Goal: Task Accomplishment & Management: Use online tool/utility

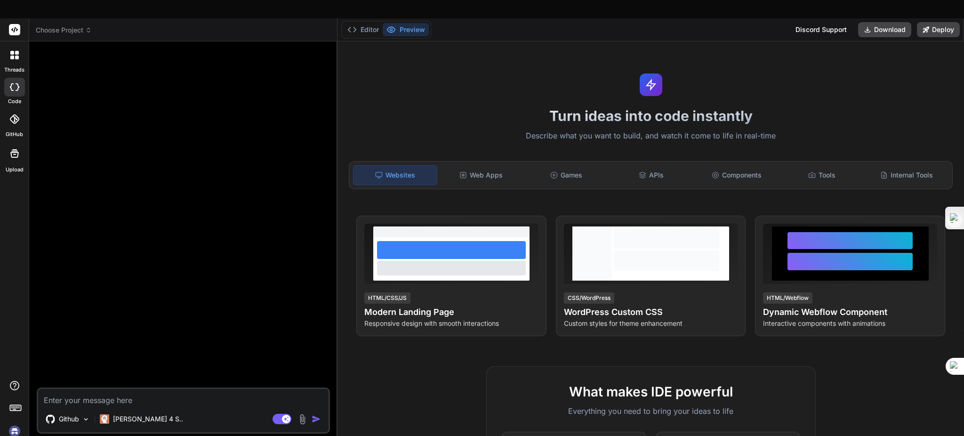
click at [13, 423] on img at bounding box center [15, 431] width 16 height 16
drag, startPoint x: 154, startPoint y: 291, endPoint x: 156, endPoint y: 298, distance: 6.9
click at [154, 291] on div at bounding box center [184, 218] width 291 height 338
click at [9, 24] on icon at bounding box center [14, 29] width 11 height 11
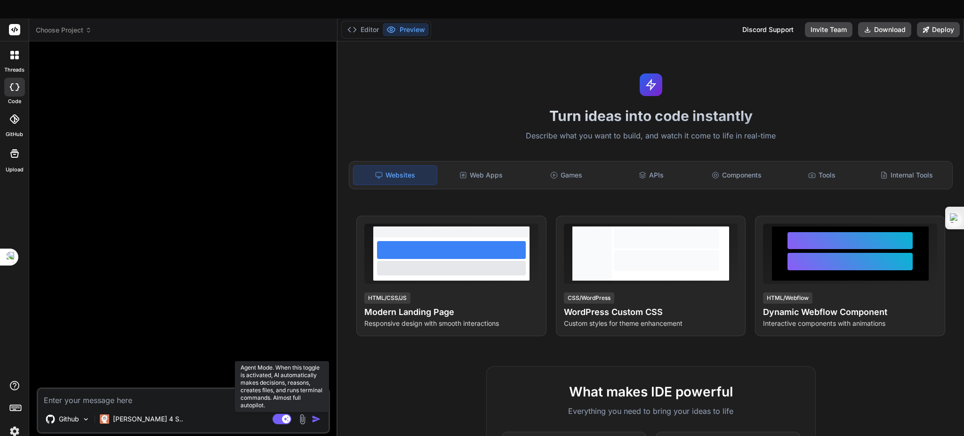
click at [282, 414] on rect at bounding box center [281, 419] width 19 height 10
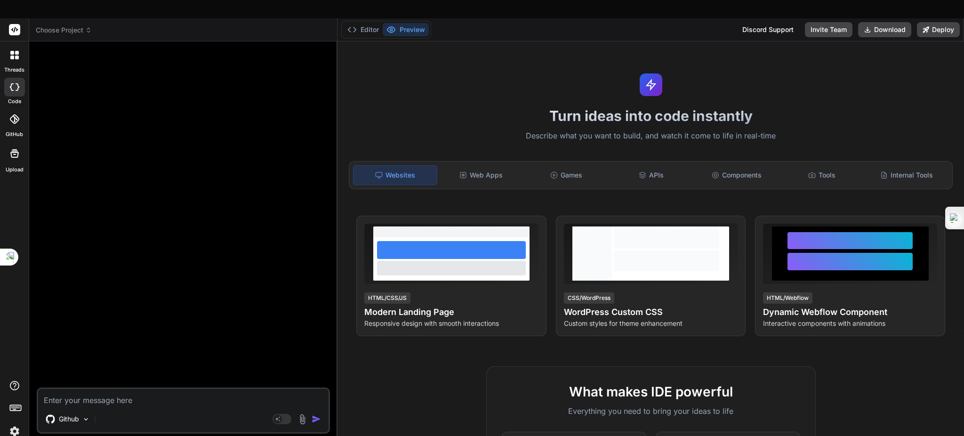
click at [10, 114] on icon at bounding box center [14, 118] width 9 height 9
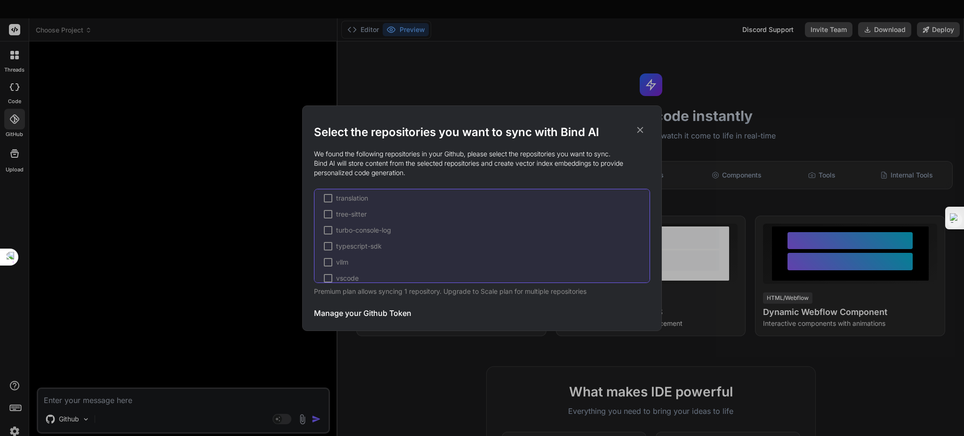
scroll to position [1502, 0]
click at [19, 102] on div "Select the repositories you want to sync with Bind AI We found the following re…" at bounding box center [482, 218] width 964 height 436
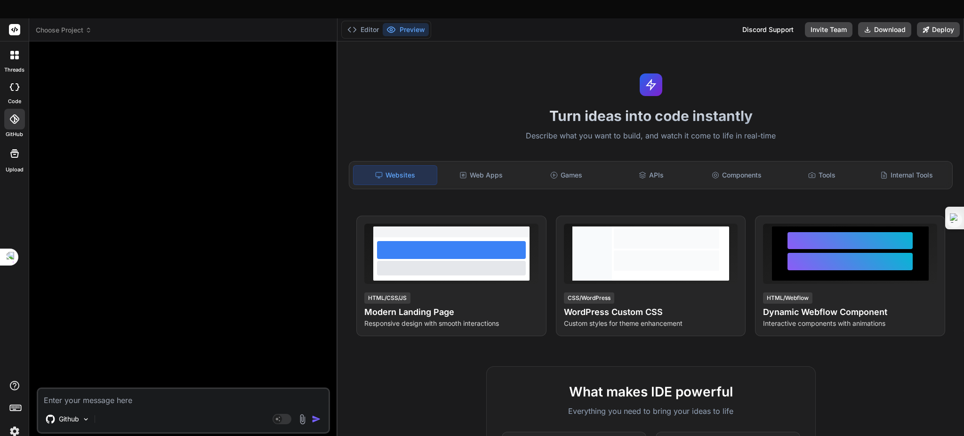
click at [17, 149] on icon at bounding box center [14, 153] width 8 height 8
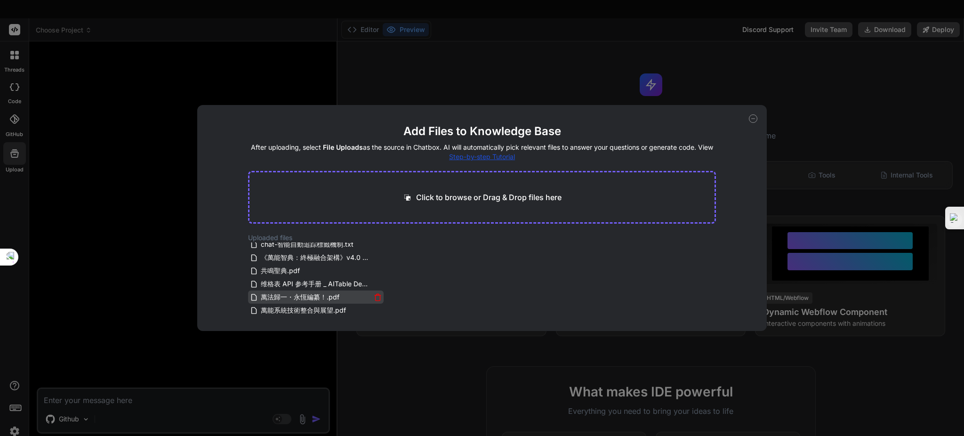
scroll to position [43, 0]
click at [311, 268] on span "维格表 API 参考手册 _ AITable Develop.pdf" at bounding box center [315, 271] width 111 height 11
drag, startPoint x: 260, startPoint y: 267, endPoint x: 415, endPoint y: 191, distance: 173.2
click at [415, 191] on main "Add Files to Knowledge Base After uploading, select File Uploads as the source …" at bounding box center [482, 227] width 468 height 207
drag, startPoint x: 324, startPoint y: 271, endPoint x: 294, endPoint y: 178, distance: 97.5
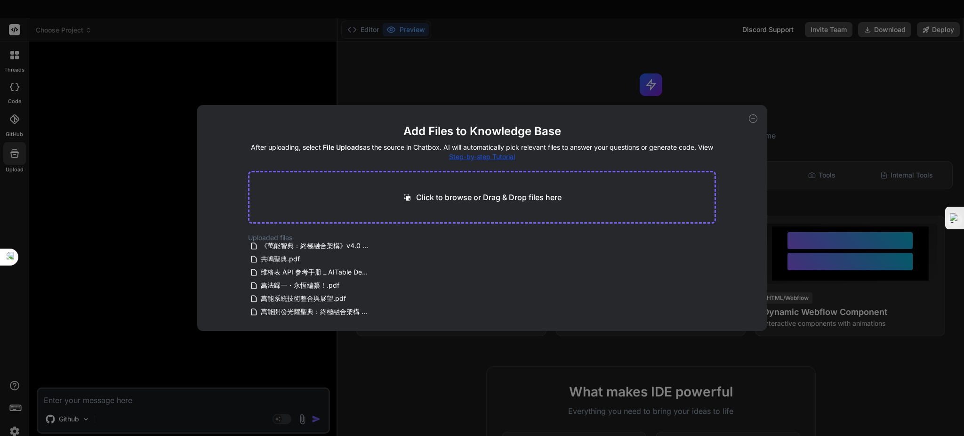
click at [294, 178] on main "Add Files to Knowledge Base After uploading, select File Uploads as the source …" at bounding box center [482, 227] width 468 height 207
click at [757, 119] on div "Add Files to Knowledge Base After uploading, select File Uploads as the source …" at bounding box center [481, 218] width 569 height 226
click at [752, 116] on icon at bounding box center [753, 118] width 8 height 8
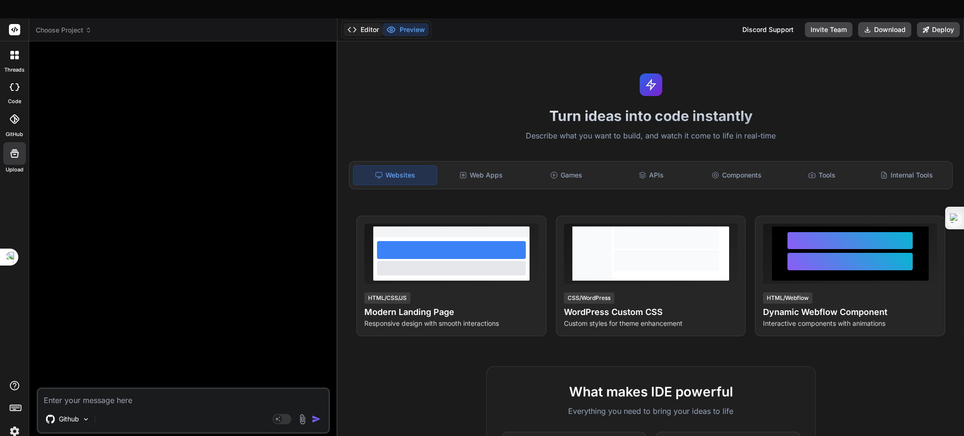
click at [362, 23] on button "Editor" at bounding box center [363, 29] width 39 height 13
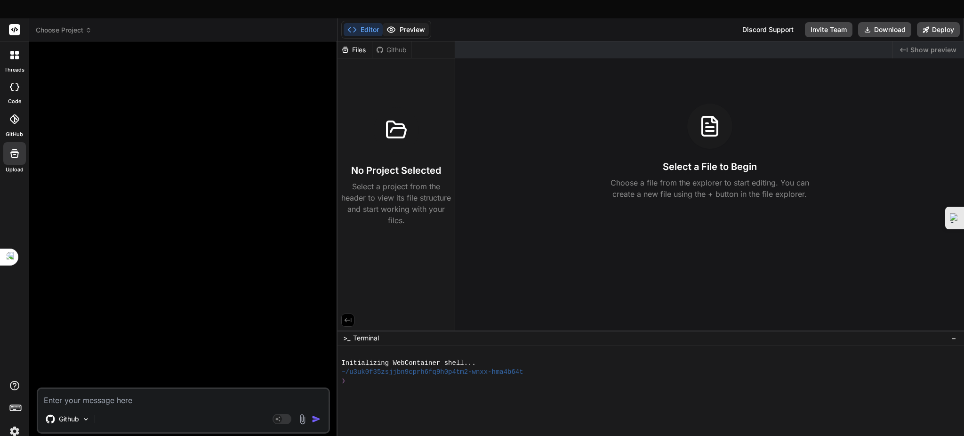
click at [415, 23] on button "Preview" at bounding box center [406, 29] width 46 height 13
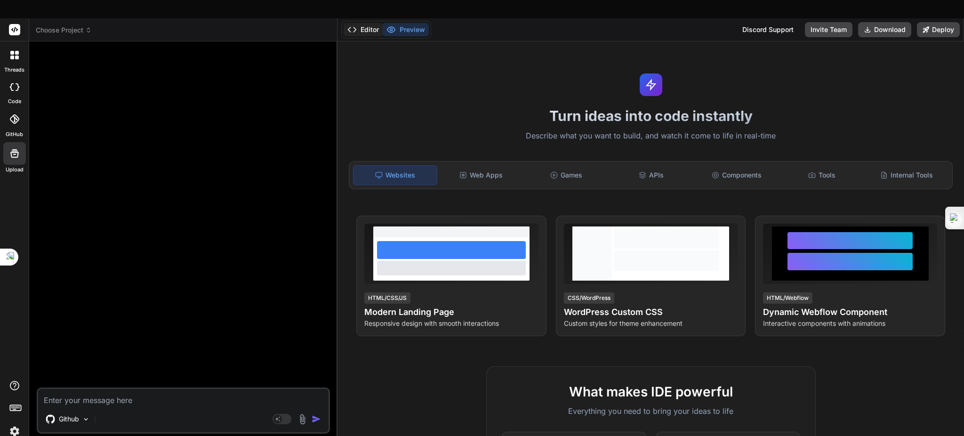
click at [367, 23] on button "Editor" at bounding box center [363, 29] width 39 height 13
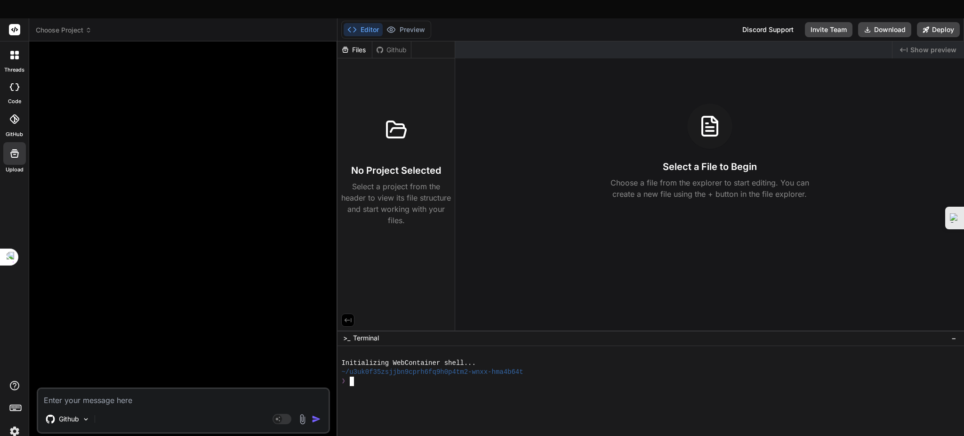
drag, startPoint x: 432, startPoint y: 346, endPoint x: 369, endPoint y: 319, distance: 67.7
click at [345, 333] on span ">_" at bounding box center [346, 337] width 7 height 9
click at [83, 389] on textarea at bounding box center [183, 397] width 290 height 17
click at [59, 25] on span "Choose Project" at bounding box center [64, 29] width 56 height 9
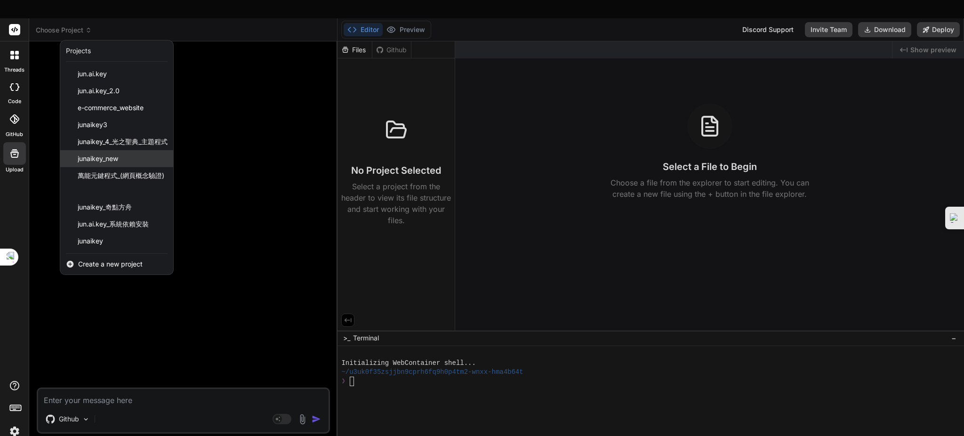
click at [111, 154] on span "junaikey_new" at bounding box center [98, 158] width 40 height 9
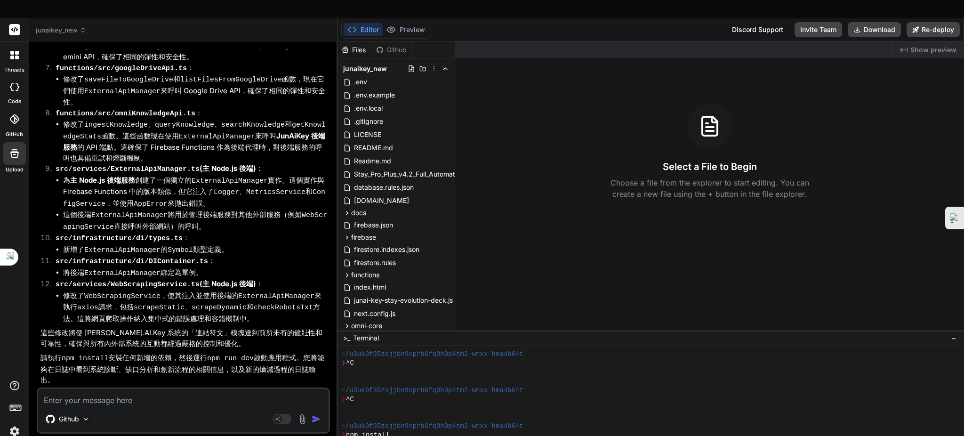
scroll to position [3632, 0]
click at [113, 389] on textarea at bounding box center [183, 397] width 290 height 17
type textarea "x"
type textarea "j"
type textarea "x"
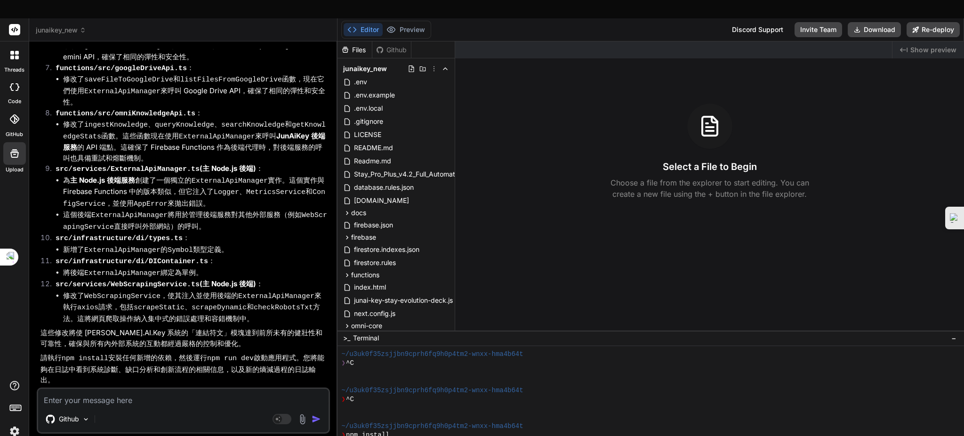
type textarea "x"
type textarea "ㄐ"
type textarea "x"
type textarea "ㄐㄧ"
type textarea "x"
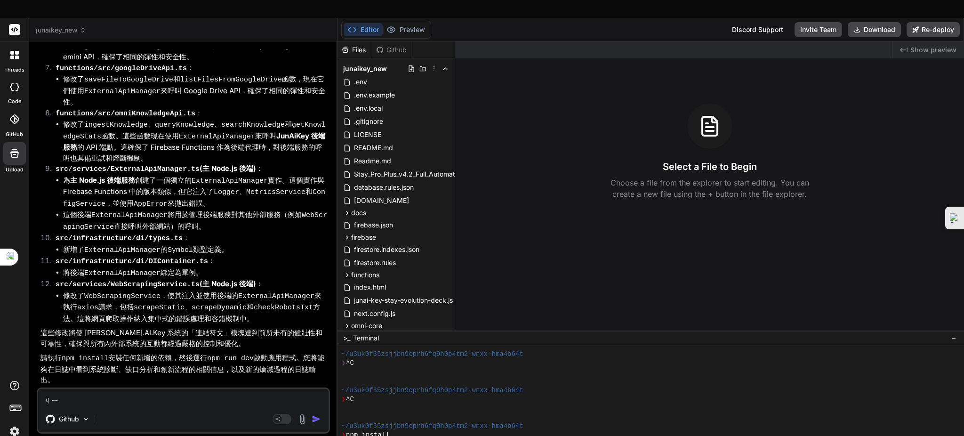
type textarea "記"
type textarea "x"
type textarea "記ㄒ"
type textarea "x"
type textarea "記ㄒㄩ"
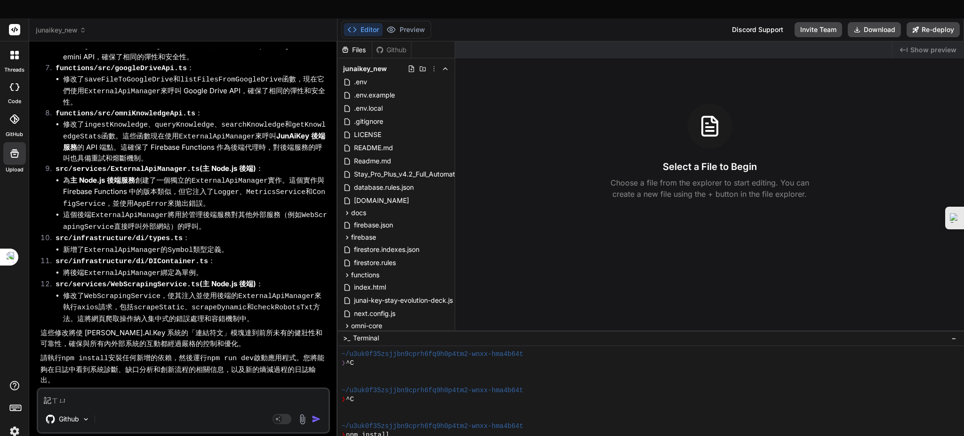
type textarea "x"
type textarea "繼續"
type textarea "x"
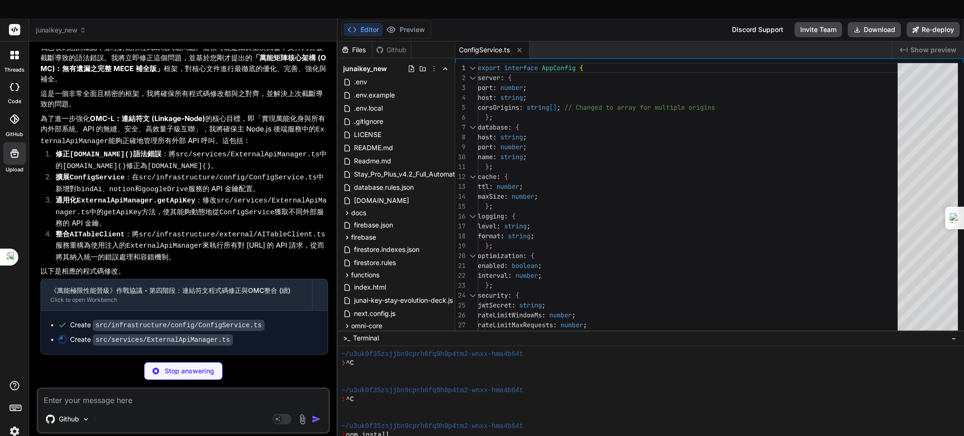
scroll to position [4043, 0]
type textarea "x"
type textarea "} }"
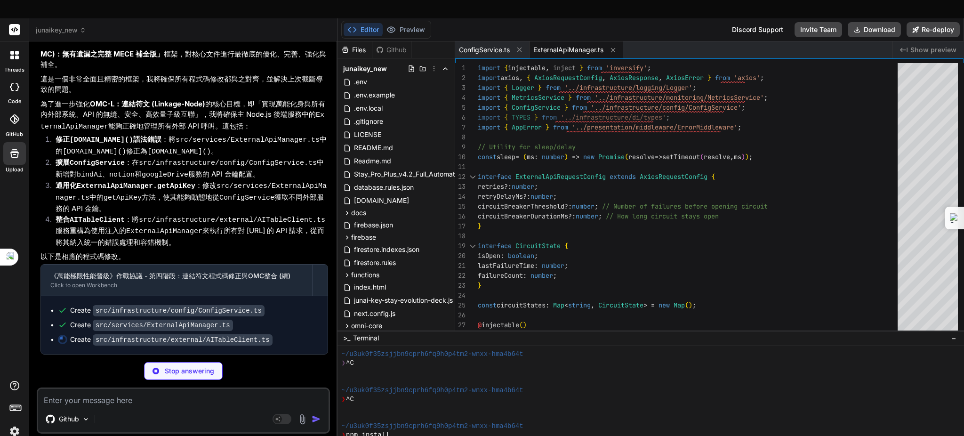
scroll to position [4057, 0]
type textarea "x"
type textarea "} async shutdown(): Promise<void> { [DOMAIN_NAME]('\ud83d\udcbe AITableClient s…"
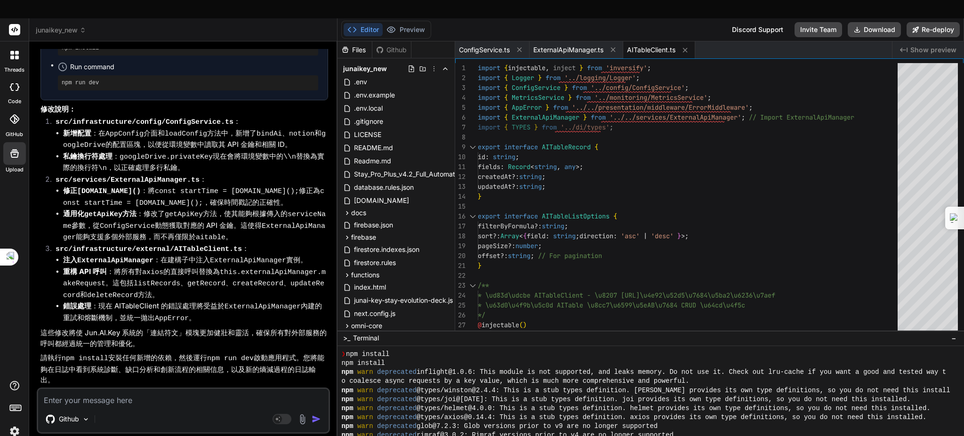
scroll to position [298, 0]
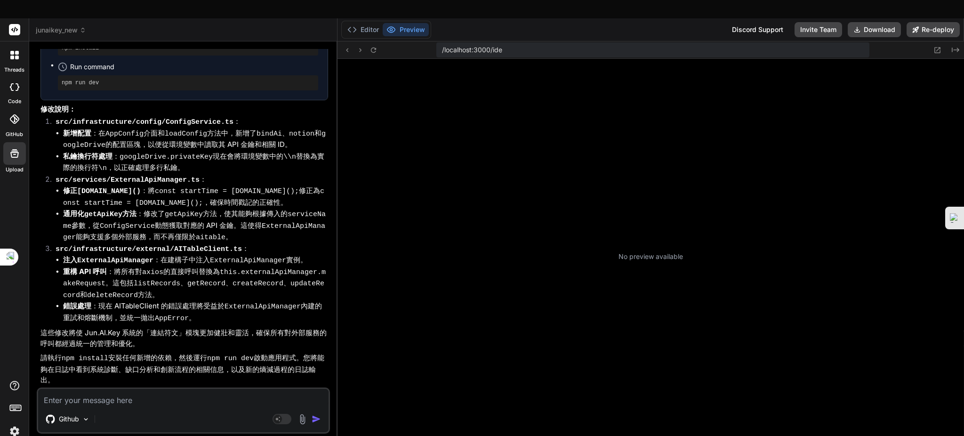
type textarea "x"
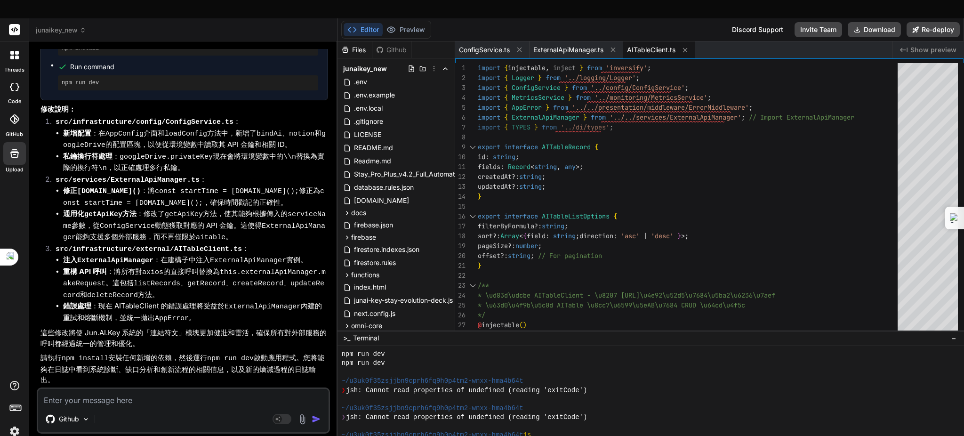
scroll to position [497, 0]
drag, startPoint x: 170, startPoint y: 387, endPoint x: 155, endPoint y: 395, distance: 16.8
drag, startPoint x: 155, startPoint y: 395, endPoint x: 137, endPoint y: 417, distance: 28.4
type textarea "} /** * \ud83d\udcbe AITableClient - \u8207 [URL] \u4e92\u52d5\u7684\u5ba2\u623…"
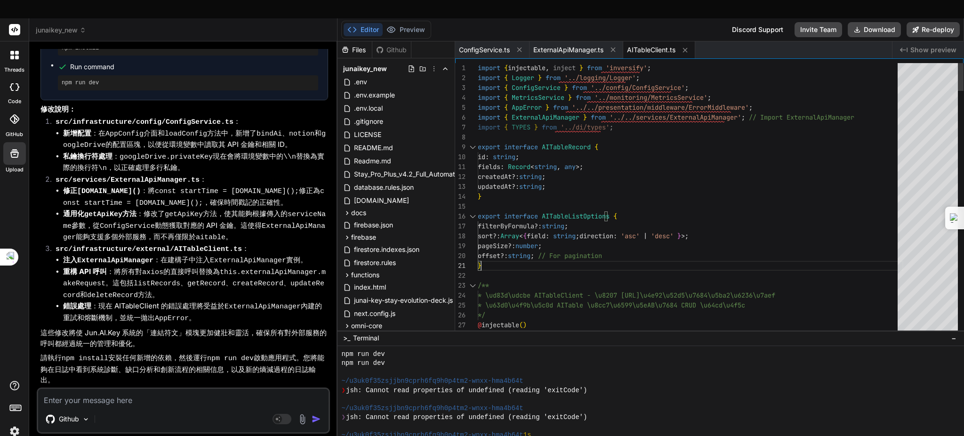
drag, startPoint x: 137, startPoint y: 417, endPoint x: 671, endPoint y: 241, distance: 561.5
click at [148, 389] on textarea at bounding box center [183, 397] width 290 height 17
type textarea "x"
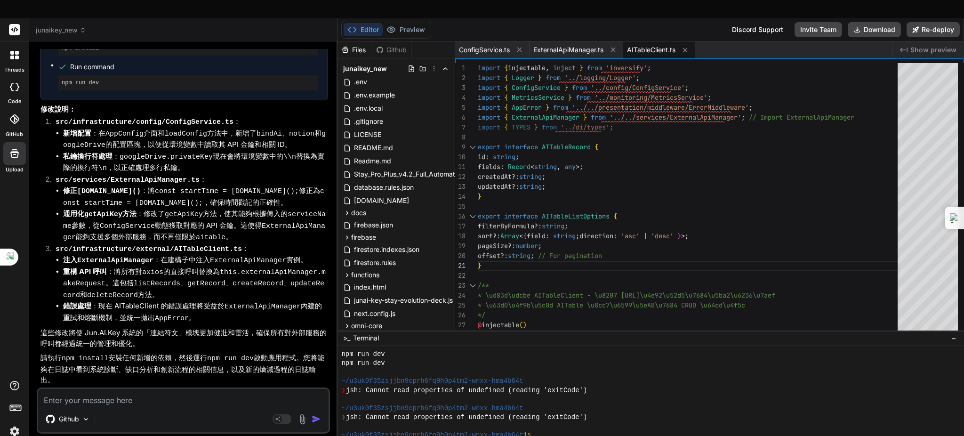
type textarea "ㄨ"
type textarea "x"
type textarea "ㄨ"
type textarea "x"
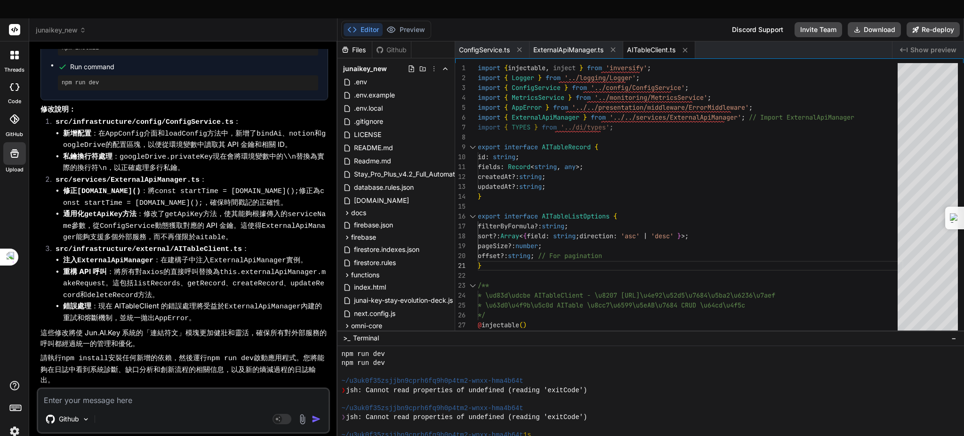
type textarea "x"
type textarea "ㄐ"
type textarea "x"
type textarea "ㄐㄧ"
type textarea "x"
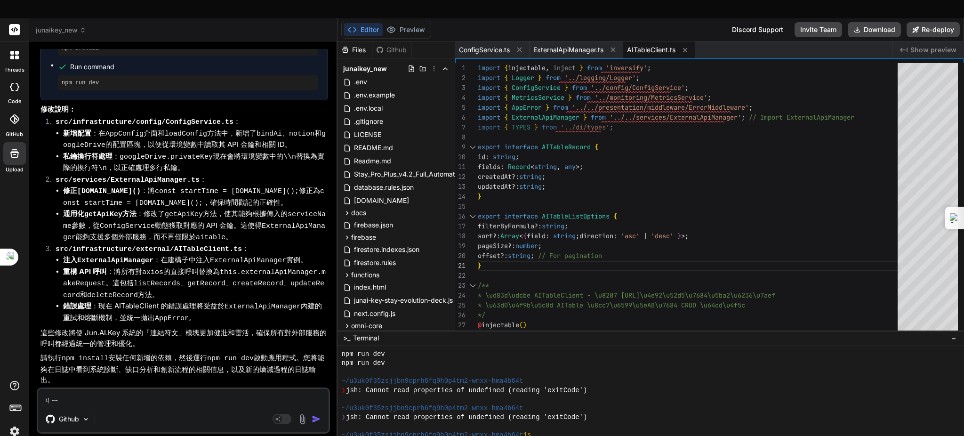
type textarea "記"
type textarea "x"
type textarea "記ㄒ"
type textarea "x"
type textarea "記ㄒㄩ"
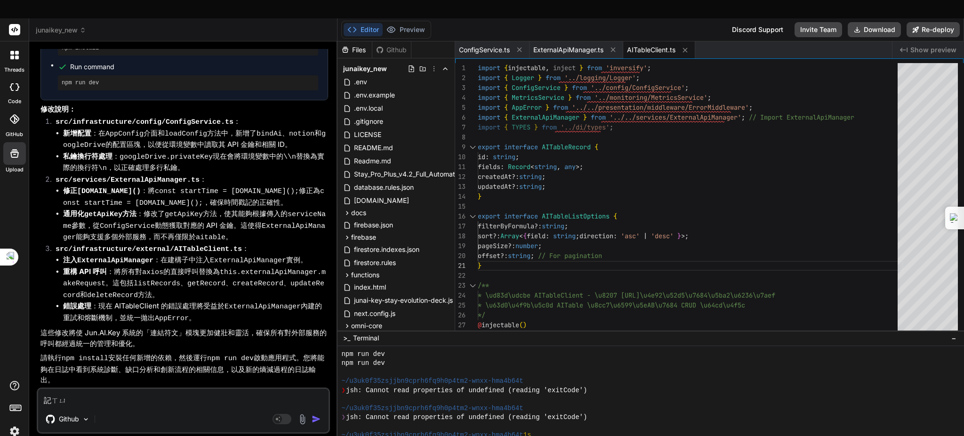
type textarea "x"
type textarea "繼續"
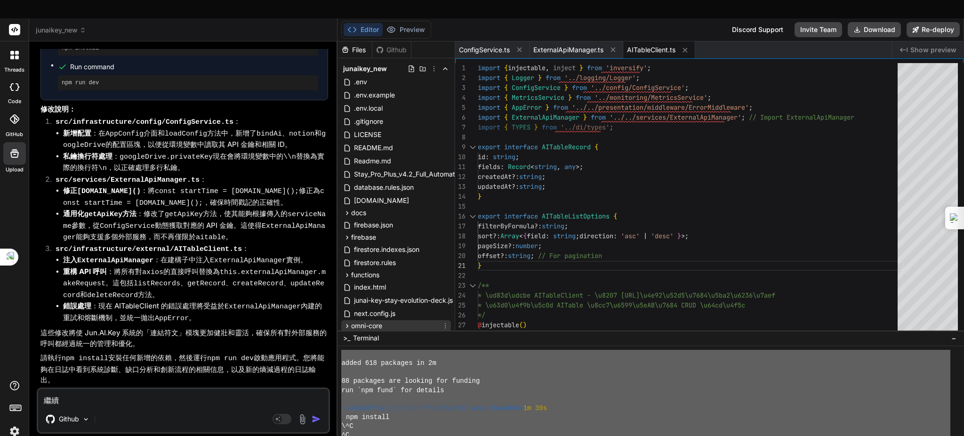
scroll to position [0, 0]
drag, startPoint x: 493, startPoint y: 424, endPoint x: 448, endPoint y: 302, distance: 129.8
click at [448, 302] on div "Files Github junaikey_new .env .env.example .env.local .gitignore LICENSE READM…" at bounding box center [650, 247] width 626 height 413
type textarea "Loremipsumdo SitAmetconse adipi... ~/e0se2d89eiusmo3temp2in0u5l4et4-dolo-mag2a4…"
click at [82, 389] on textarea "繼續" at bounding box center [183, 397] width 290 height 17
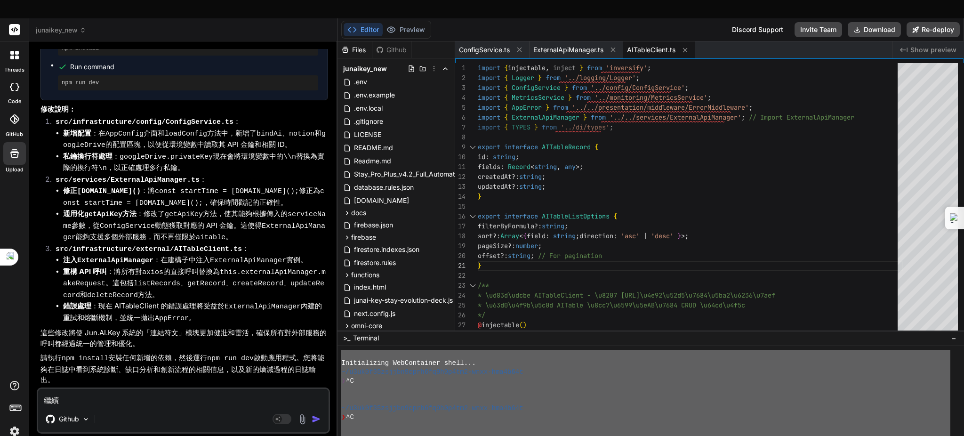
type textarea "x"
type textarea "繼"
type textarea "x"
paste textarea "Loremipsumdo SitAmetconse adipi... ~/e0se2d89eiusmo3temp2in0u5l4et4-dolo-mag2a4…"
type textarea "x"
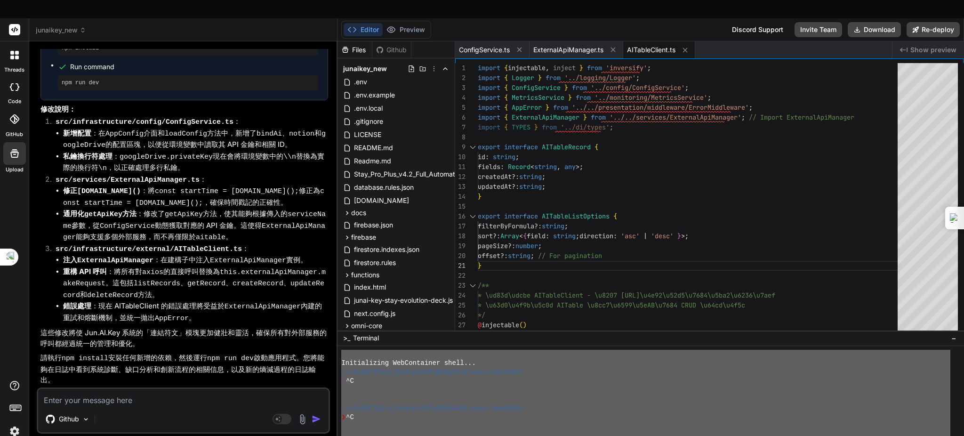
type textarea "Loremipsumdo SitAmetconse adipi... ~/e0se2d89eiusmo3temp2in0u5l4et4-dolo-mag2a4…"
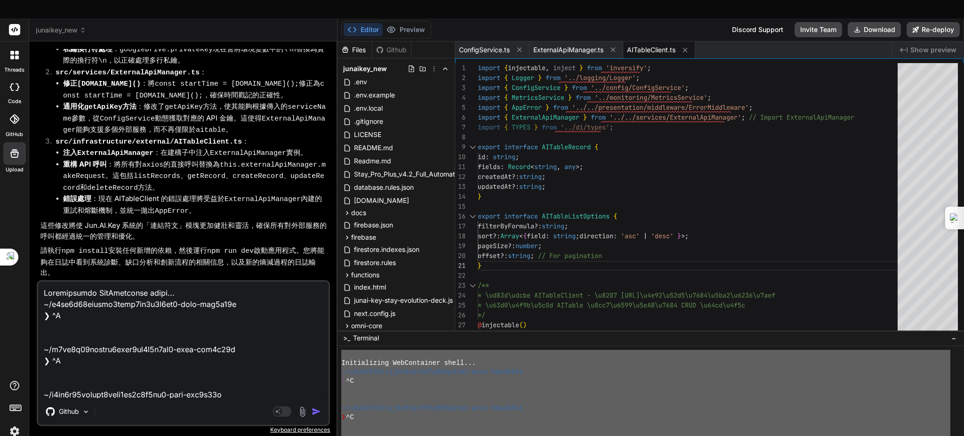
scroll to position [735, 0]
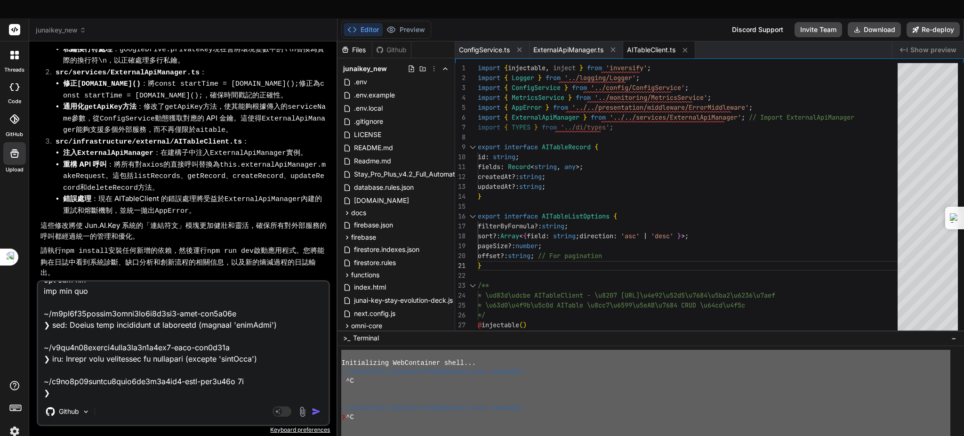
type textarea "x"
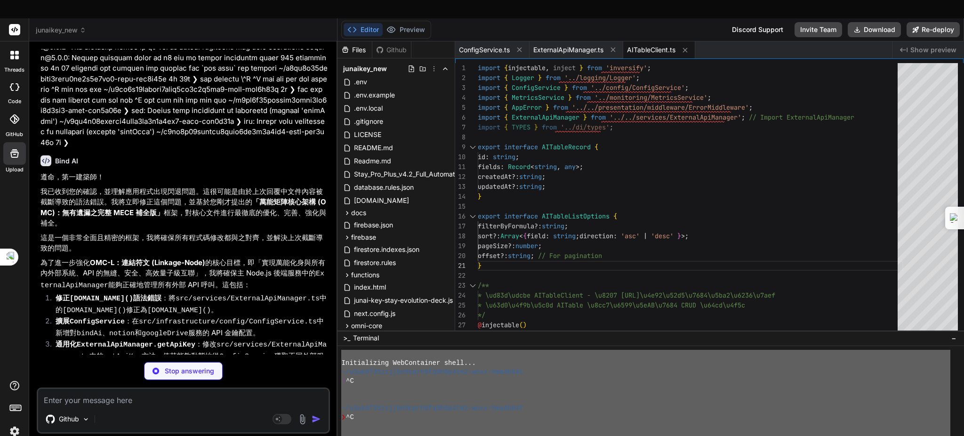
scroll to position [4725, 0]
type textarea "x"
type textarea "public getAll(): AppConfig { return { ...this.config }; } public update<K exten…"
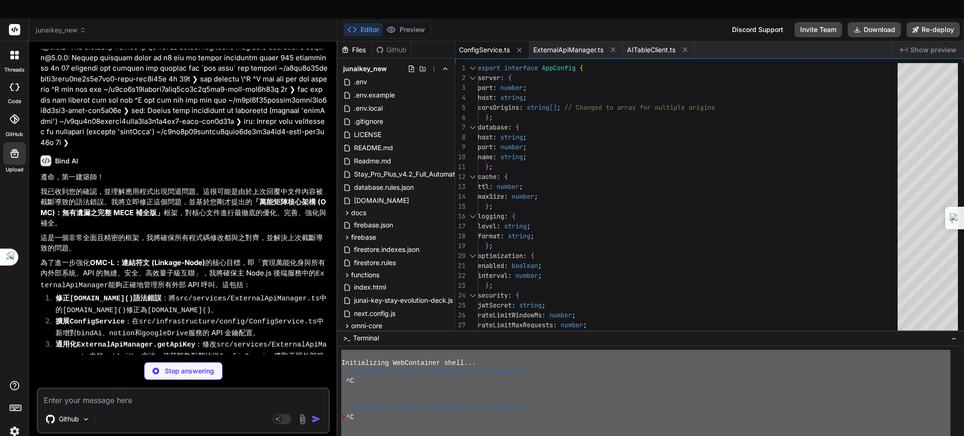
type textarea "x"
type textarea "} }"
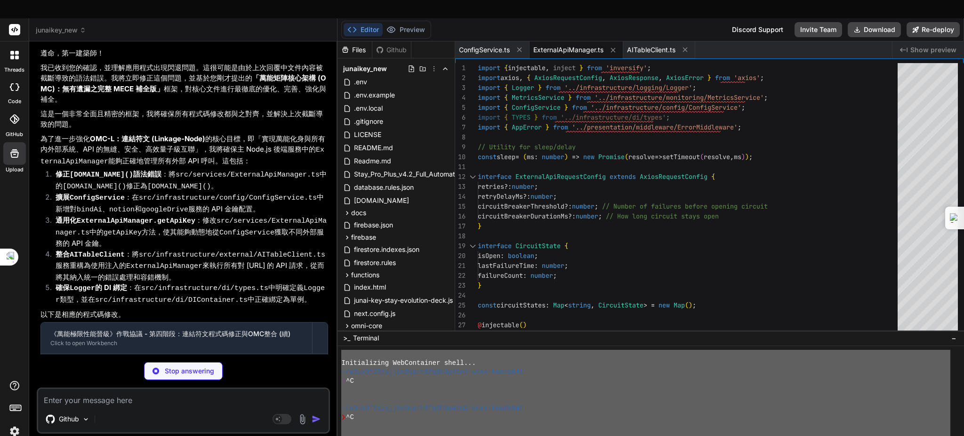
scroll to position [4913, 0]
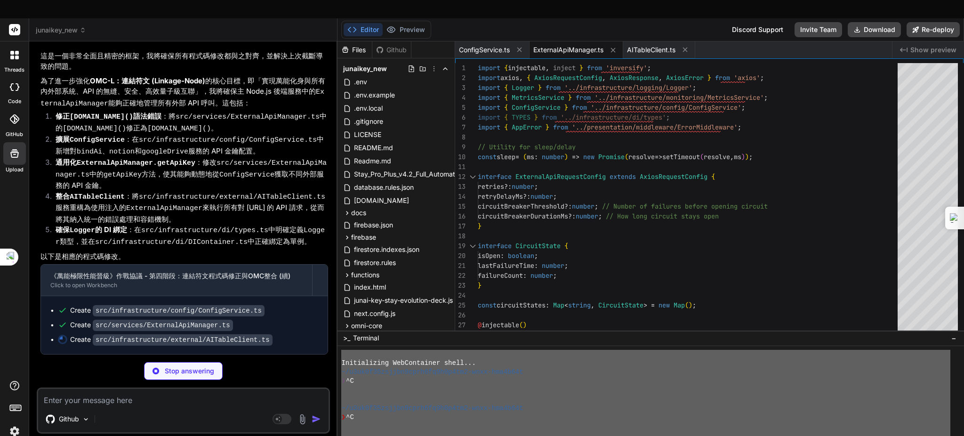
type textarea "x"
type textarea "} async shutdown(): Promise<void> { [DOMAIN_NAME]('數據庫客戶端 AITableClient shuttin…"
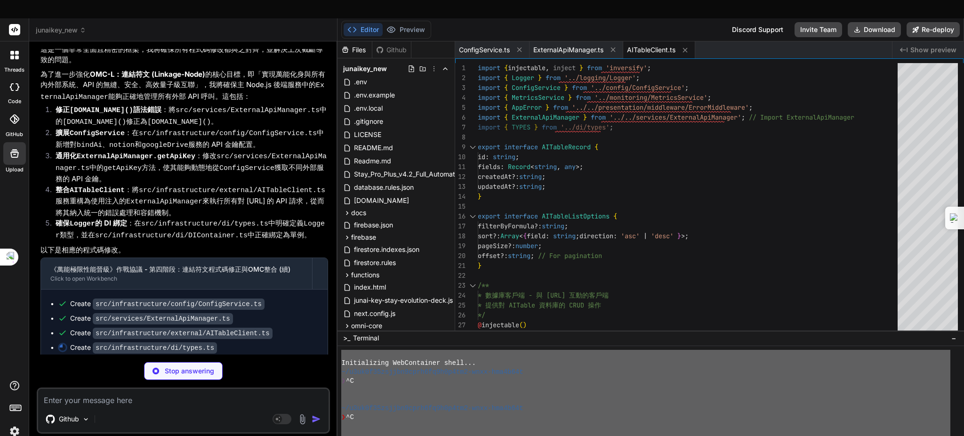
type textarea "x"
type textarea "RuneService: Symbol.for('RuneService'), ComboService: Symbol.for('ComboService'…"
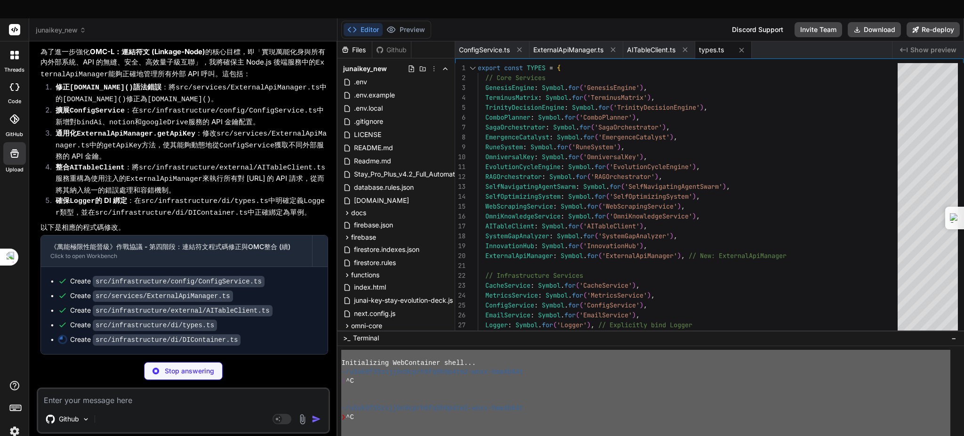
scroll to position [5103, 0]
type textarea "x"
type textarea ".to(ComboService) .inTransientScope(); } }"
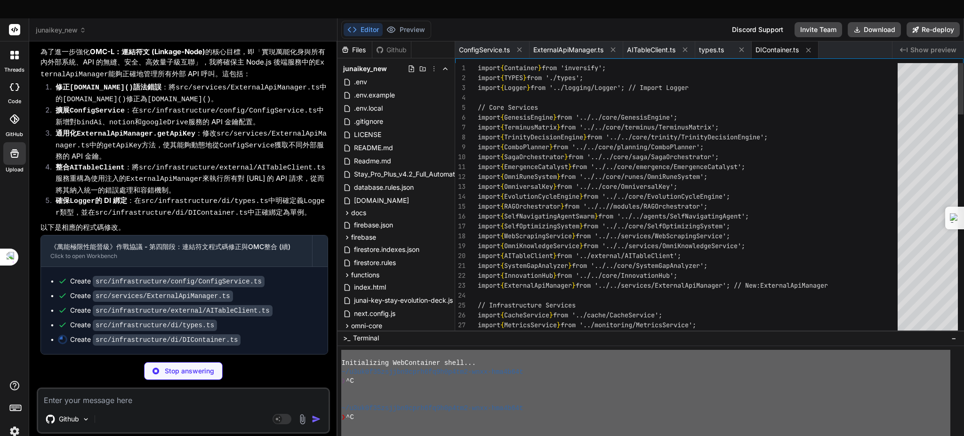
type textarea "x"
type textarea "export const sleep = (ms: number) => new Promise(resolve => setTimeout(resolve,…"
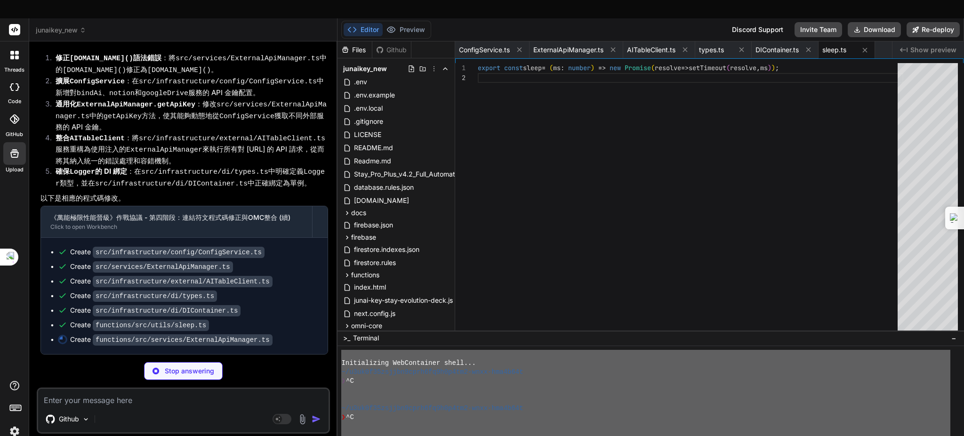
type textarea "x"
type textarea "if (!apiKey) { this.logger.error(`[ExternalApiManager] API Key for ${serviceNam…"
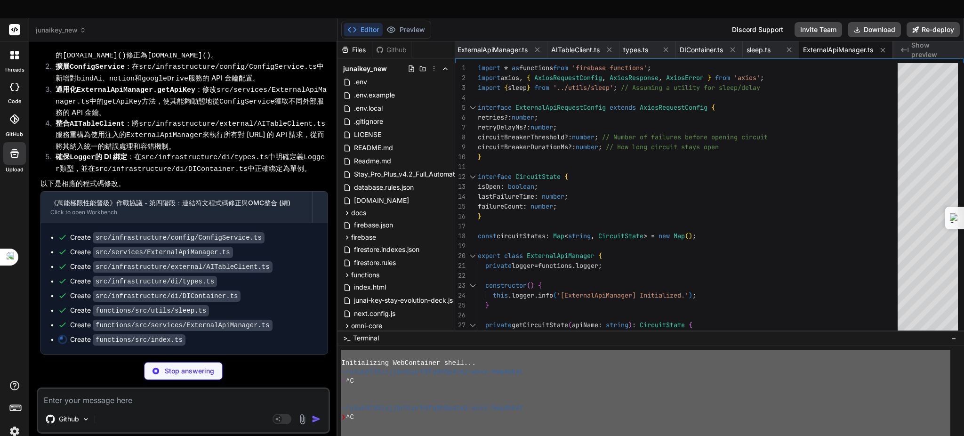
type textarea "x"
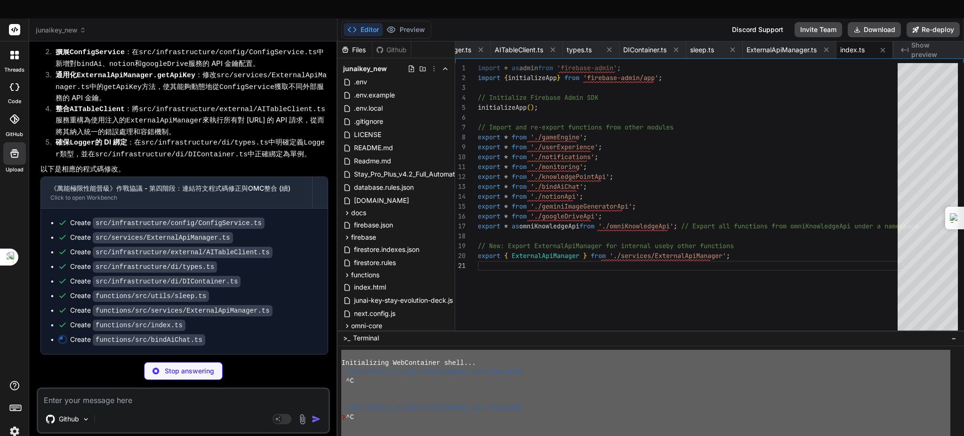
type textarea "x"
type textarea "qualityScore: 0.95, // Placeholder latencyMs: response.headers['x-response-time…"
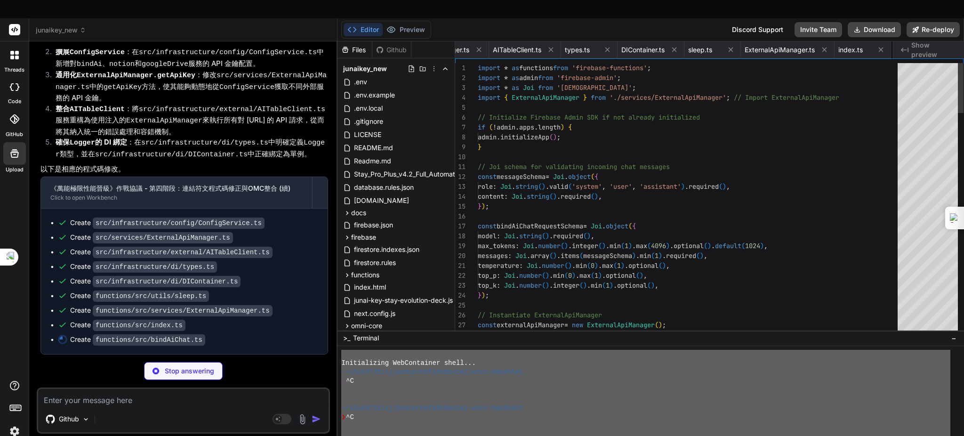
scroll to position [0, 200]
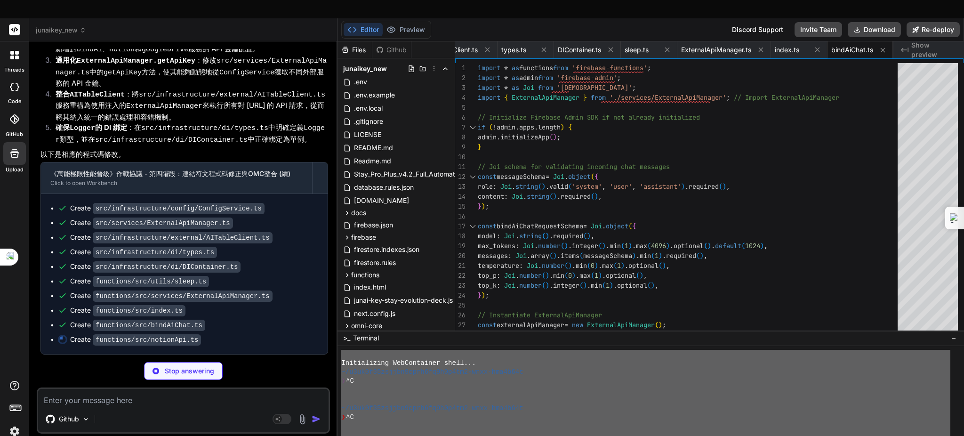
type textarea "x"
type textarea "// ExternalApiManager already throws HttpsError, so just re-throw throw error; …"
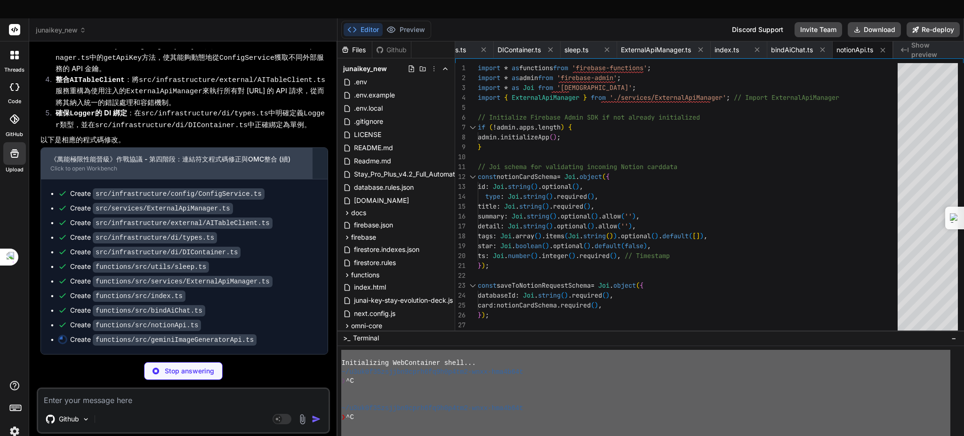
type textarea "x"
type textarea "message: 'Image generation response received', }; } catch (error: any) { // Ext…"
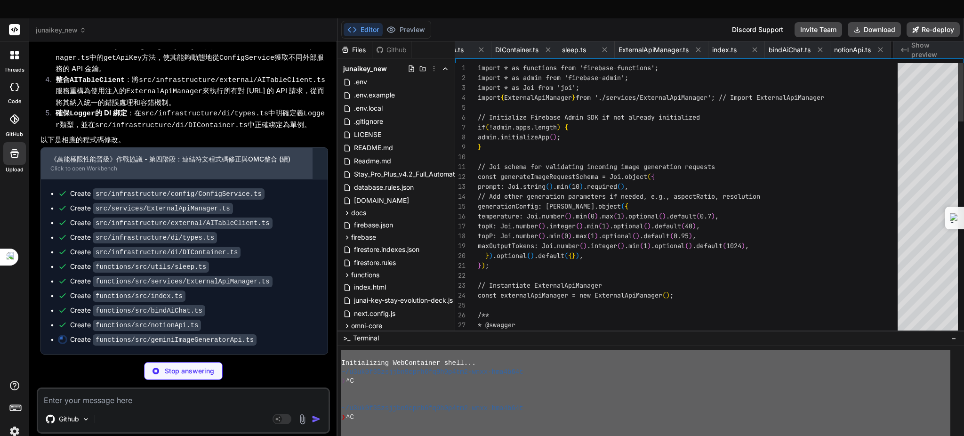
scroll to position [0, 354]
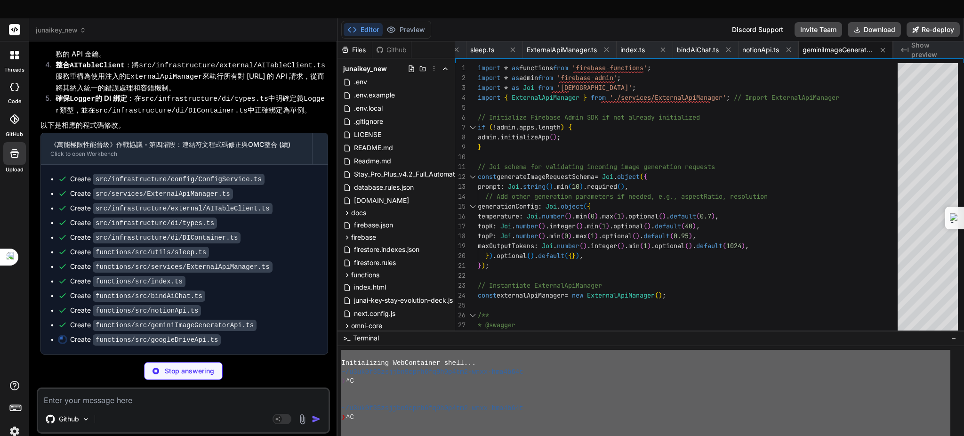
type textarea "x"
type textarea "// ExternalApiManager already throws HttpsError, so just re-throw throw error; …"
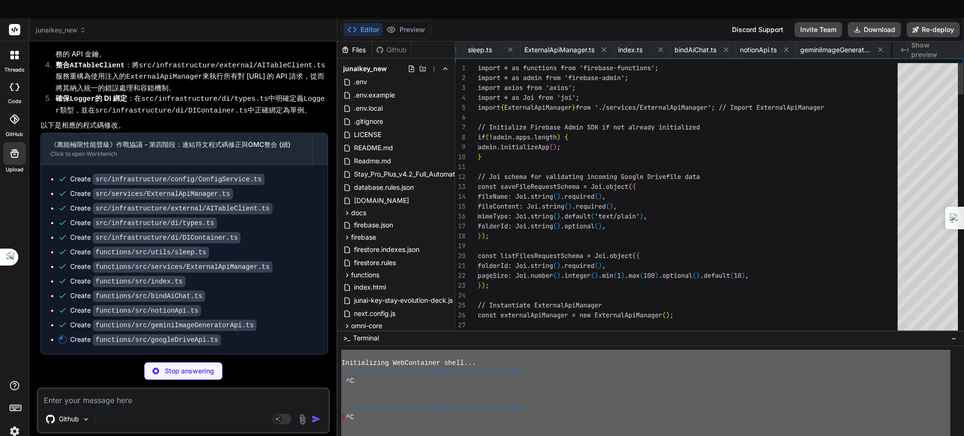
scroll to position [0, 433]
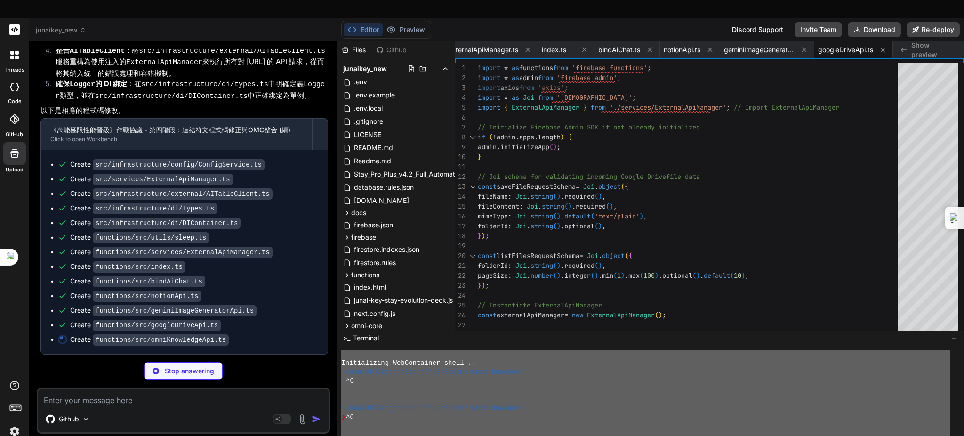
type textarea "x"
drag, startPoint x: 116, startPoint y: 275, endPoint x: 120, endPoint y: 283, distance: 8.9
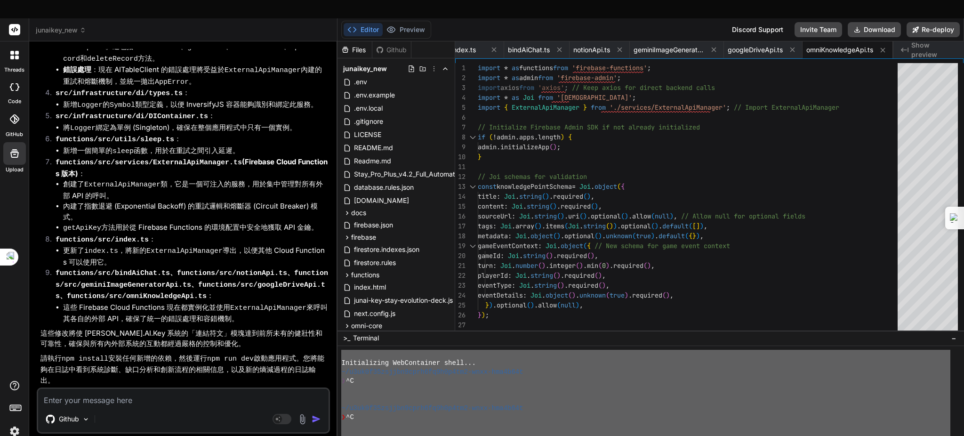
scroll to position [5765, 0]
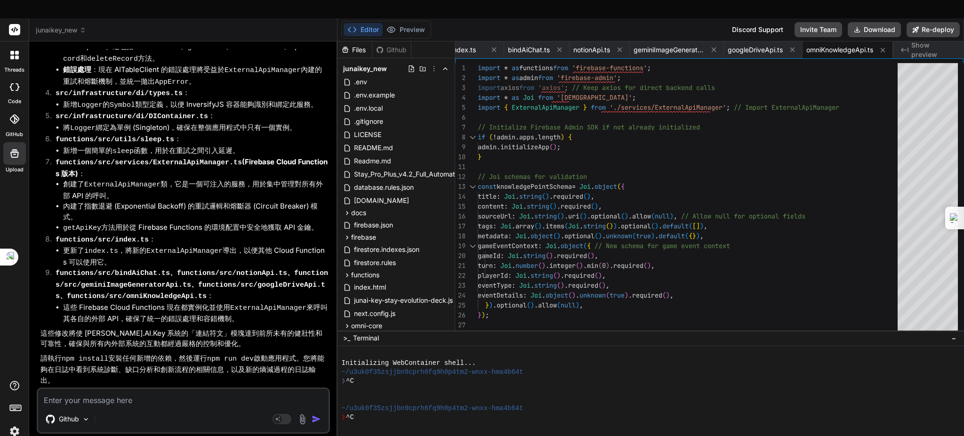
drag, startPoint x: 136, startPoint y: 322, endPoint x: 525, endPoint y: 342, distance: 389.2
click at [525, 359] on div "Initializing WebContainer shell..." at bounding box center [645, 363] width 609 height 9
click at [167, 389] on textarea at bounding box center [183, 397] width 290 height 17
type textarea "x"
type textarea "ㄒ"
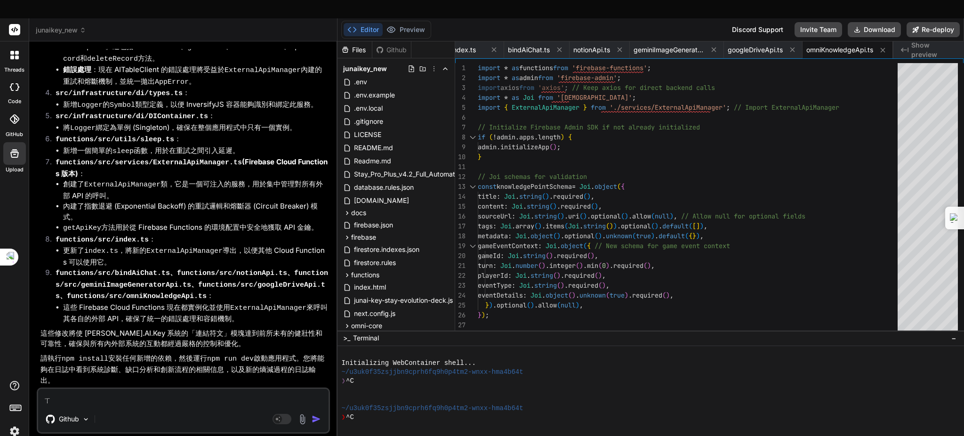
type textarea "x"
type textarea "ㄒㄧ"
type textarea "x"
type textarea "ㄒㄧㄣ"
type textarea "x"
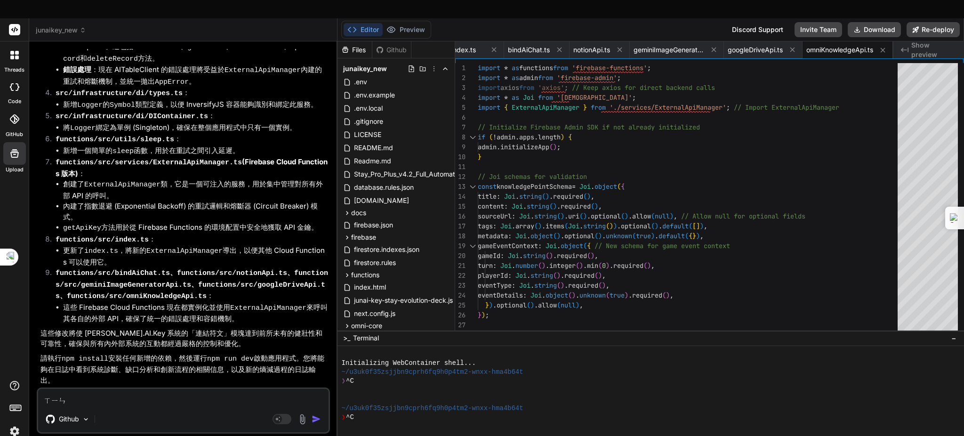
type textarea "新"
type textarea "x"
type textarea "ㄐ"
type textarea "x"
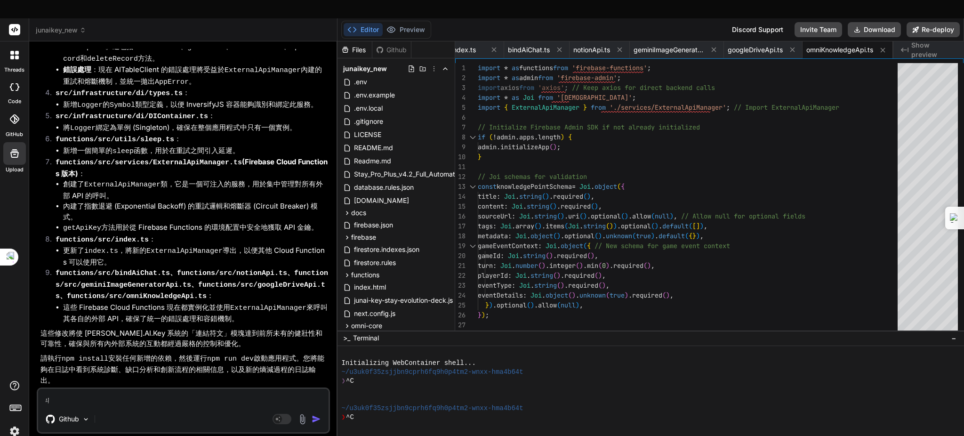
type textarea "ㄐㄧ"
type textarea "x"
type textarea "記"
type textarea "x"
type textarea "記ㄒ"
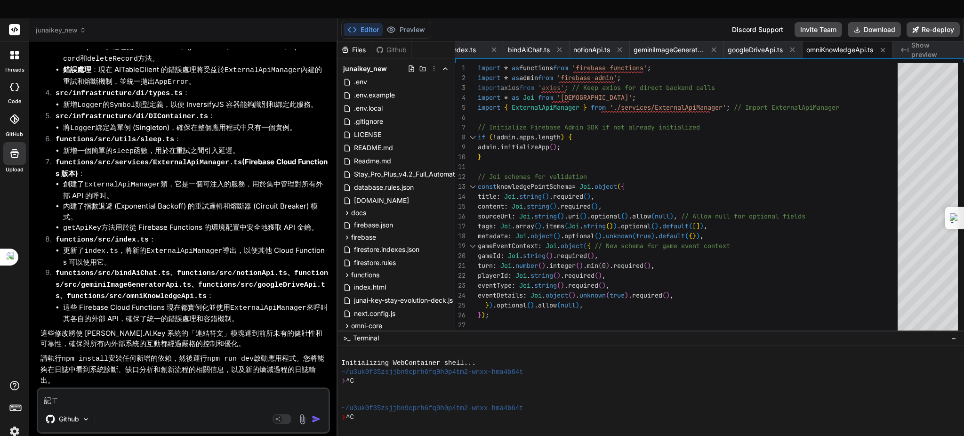
type textarea "x"
type textarea "記ㄒㄩ"
type textarea "x"
type textarea "繼續"
type textarea "x"
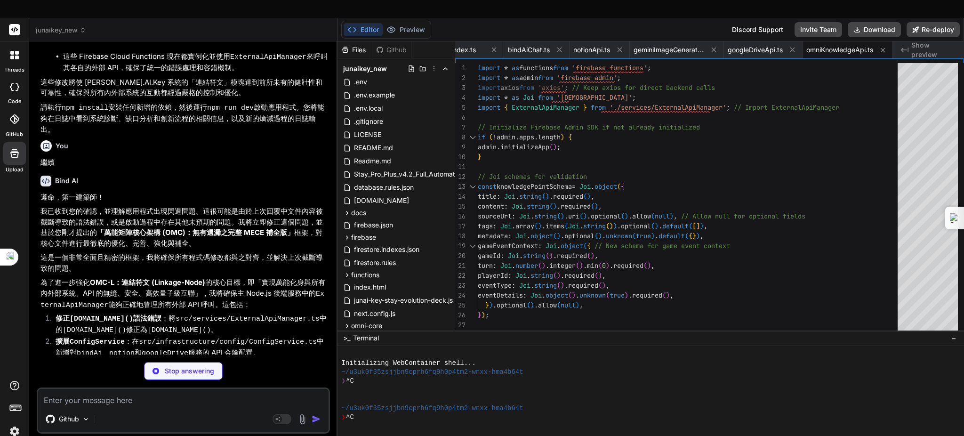
scroll to position [5863, 0]
type textarea "x"
type textarea "public getAll(): AppConfig { return { ...this.config }; } public update<K exten…"
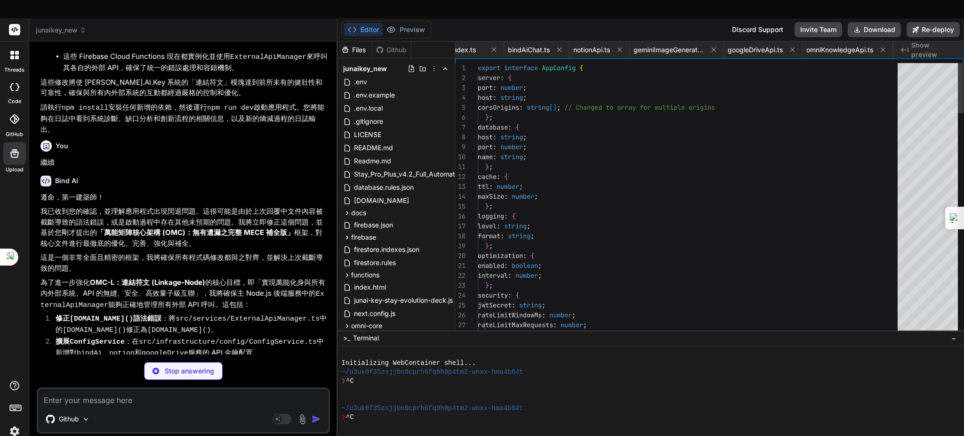
scroll to position [6177, 0]
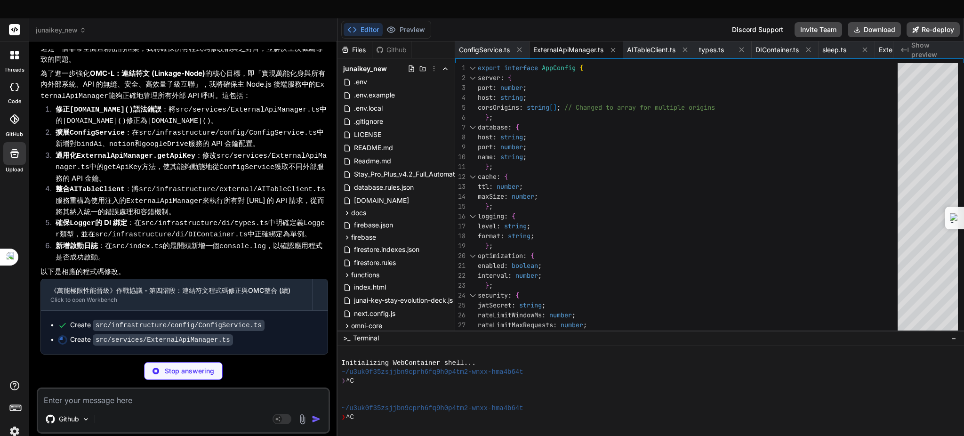
type textarea "x"
type textarea "} }"
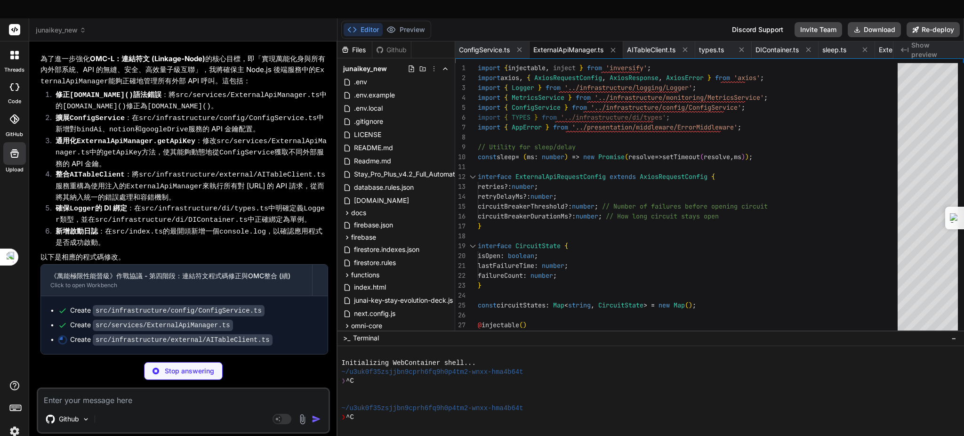
type textarea "x"
type textarea "(`\u6578\u64da\u5eab\u5ba2\u6236\u7aef Failed to delete record ${recordId} from…"
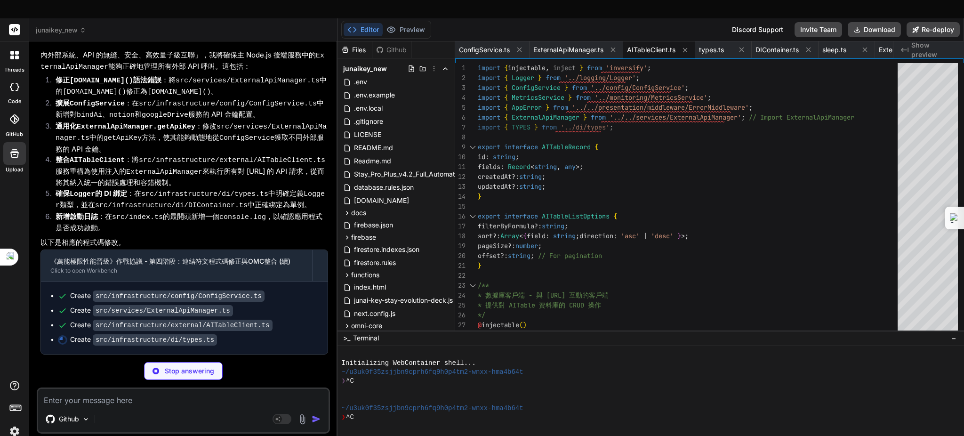
scroll to position [6249, 0]
type textarea "x"
type textarea "RuneService: Symbol.for('RuneService'), ComboService: Symbol.for('ComboService'…"
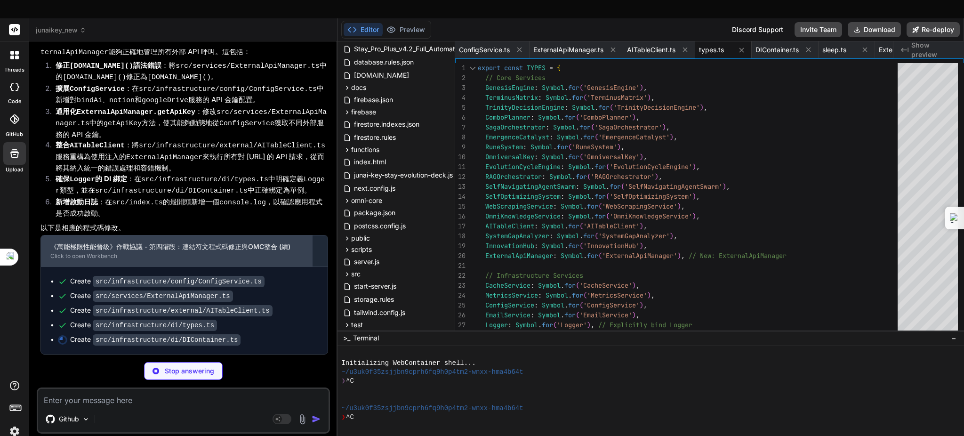
scroll to position [6264, 0]
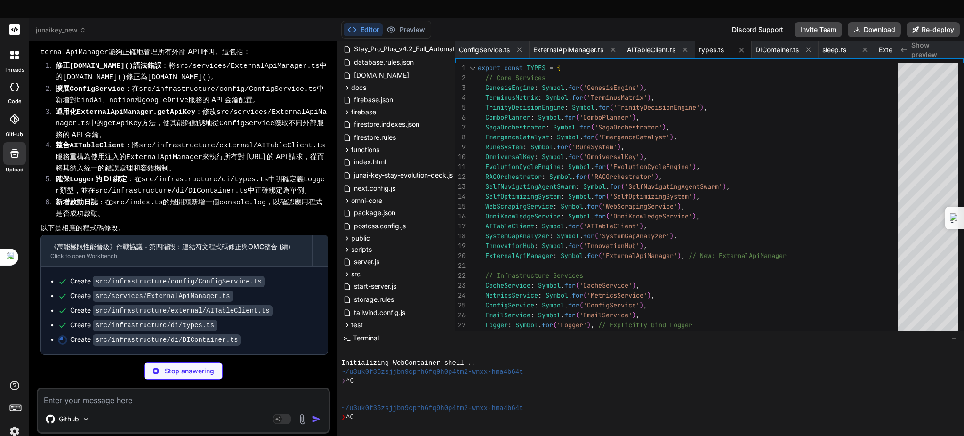
type textarea "x"
type textarea ".to(ComboService) .inTransientScope(); } }"
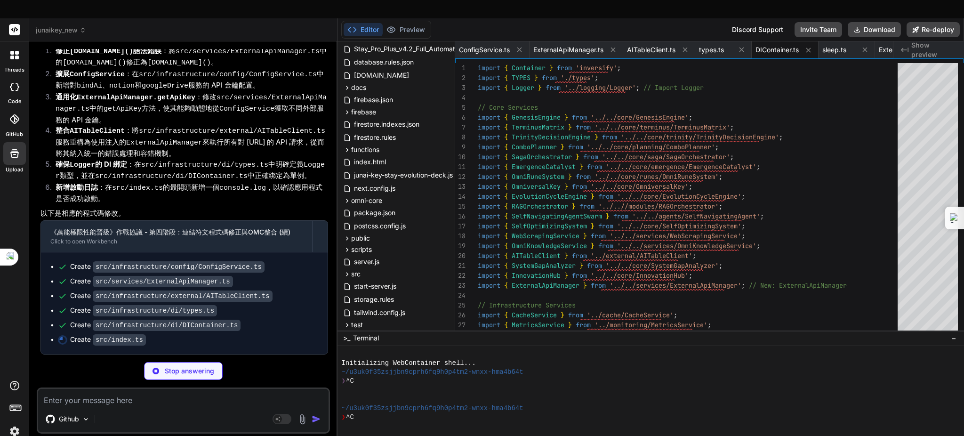
type textarea "x"
type textarea "} bootstrap();"
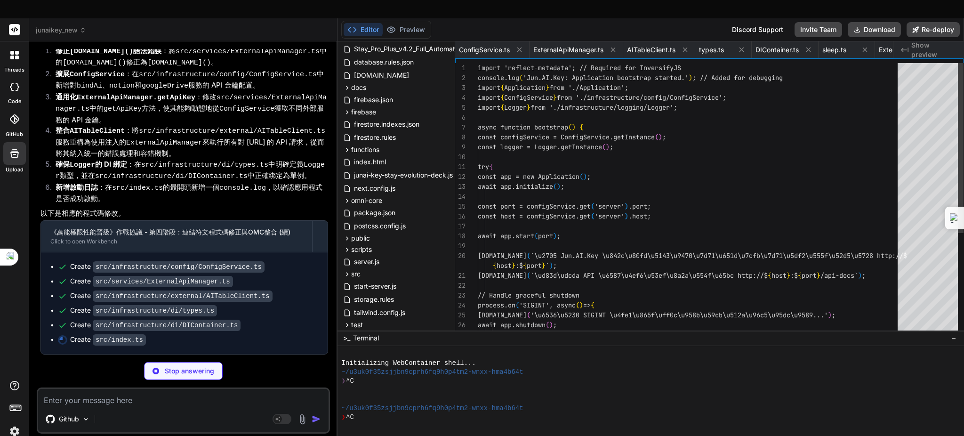
type textarea "x"
type textarea "export const sleep = (ms: number) => new Promise(resolve => setTimeout(resolve,…"
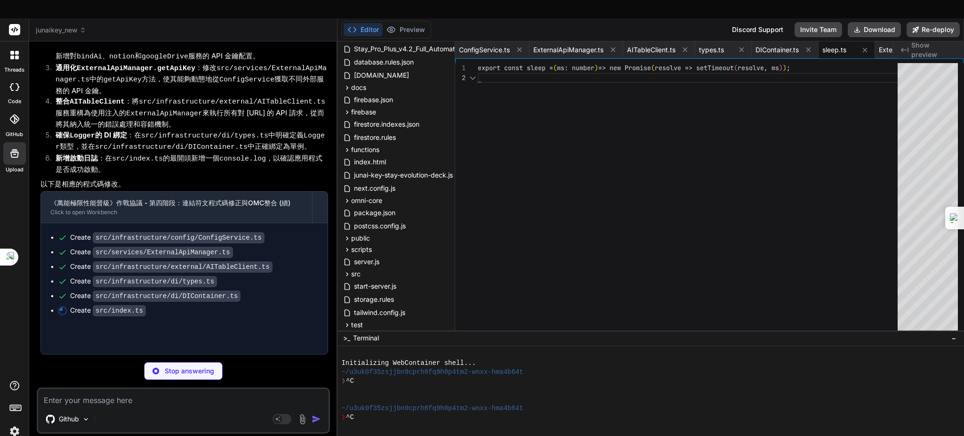
scroll to position [0, 365]
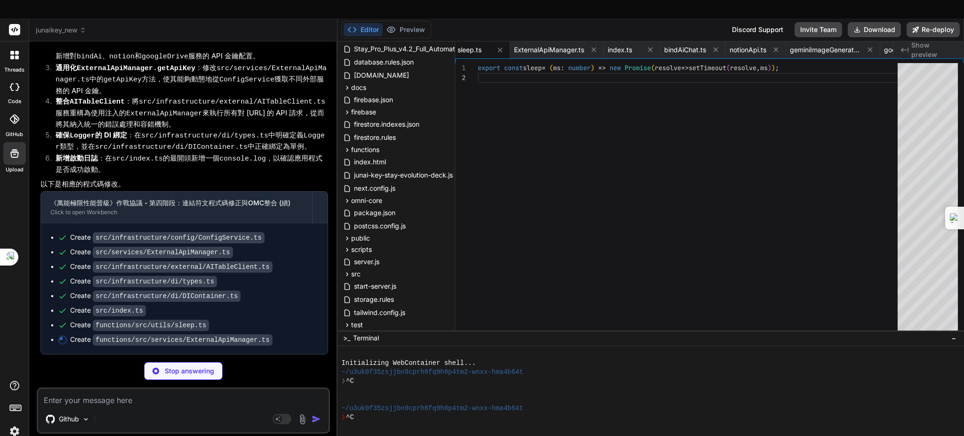
drag, startPoint x: 202, startPoint y: 377, endPoint x: 208, endPoint y: 397, distance: 21.0
drag, startPoint x: 208, startPoint y: 397, endPoint x: 583, endPoint y: 243, distance: 405.6
click at [641, 247] on div "export const sleep = ( ms : number ) => new Promise ( resolve => setTimeout ( r…" at bounding box center [690, 199] width 425 height 272
type textarea "x"
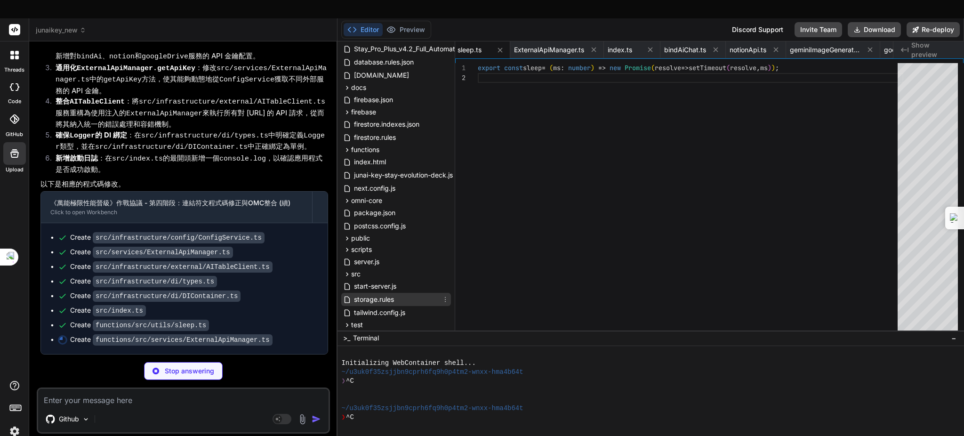
type textarea "if (!apiKey) { this.logger.error(`[ExternalApiManager] API Key for ${serviceNam…"
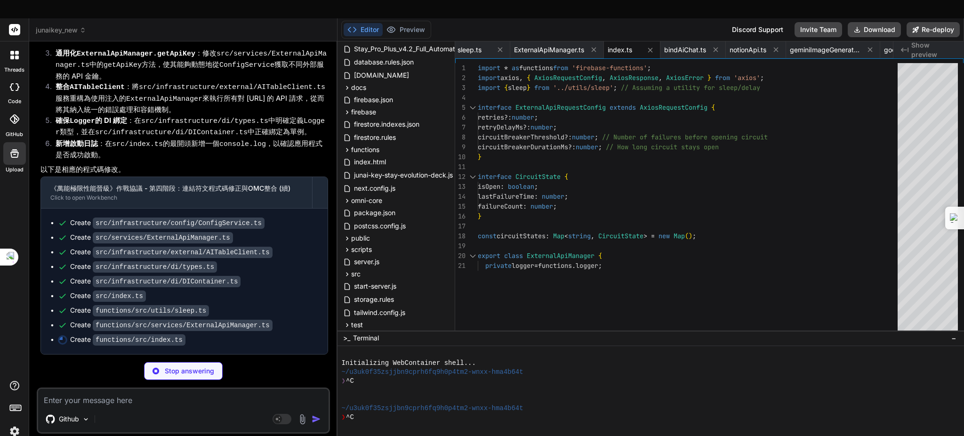
type textarea "x"
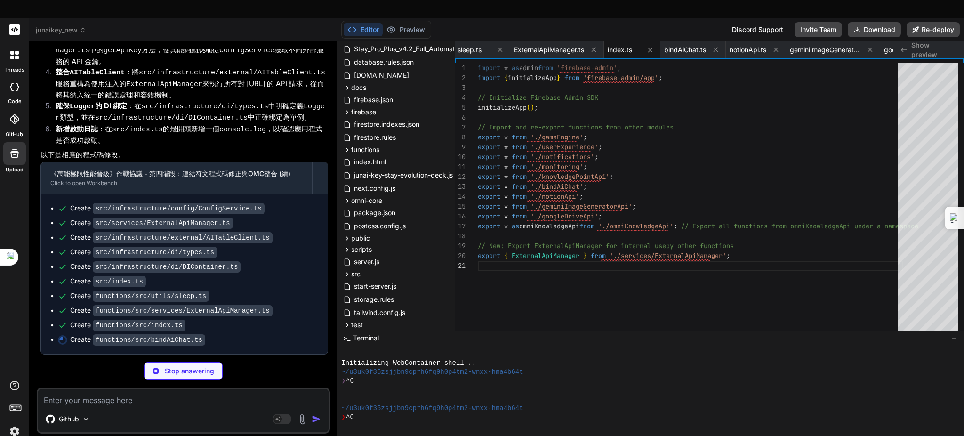
scroll to position [6337, 0]
type textarea "x"
type textarea "latencyMs: response.headers['x-response-time'] ? parseFloat(response.headers['x…"
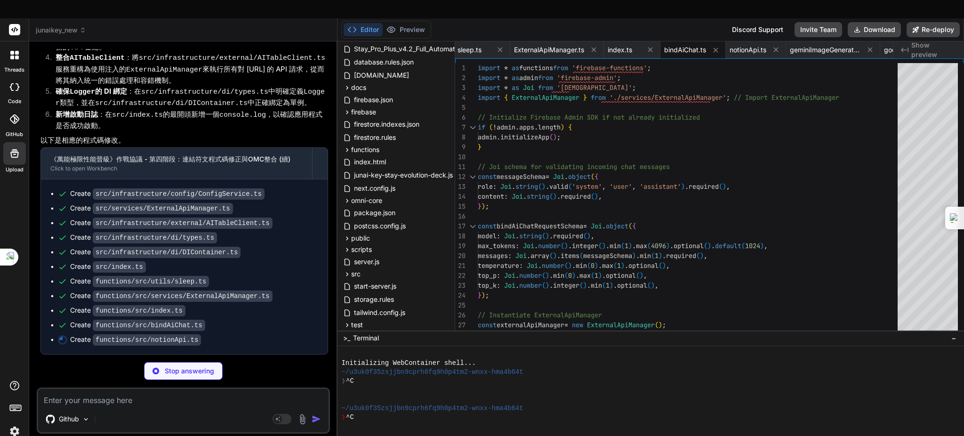
type textarea "x"
type textarea "// ExternalApiManager already throws HttpsError, so just re-throw throw error; …"
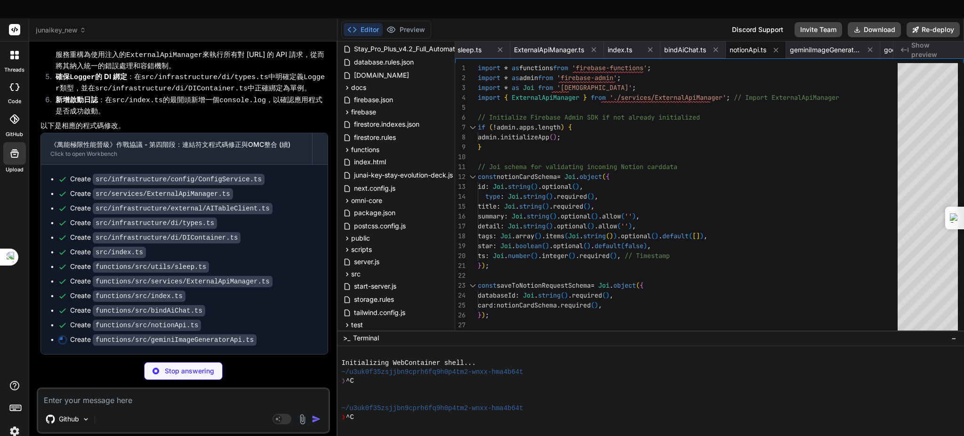
type textarea "x"
type textarea "} catch (error: any) {\n // ExternalApiManager already throws HttpsError, so ju…"
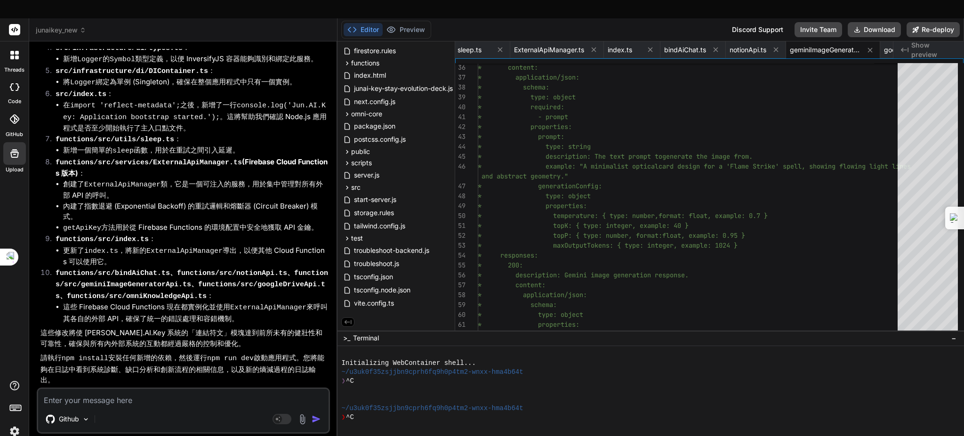
scroll to position [6732, 0]
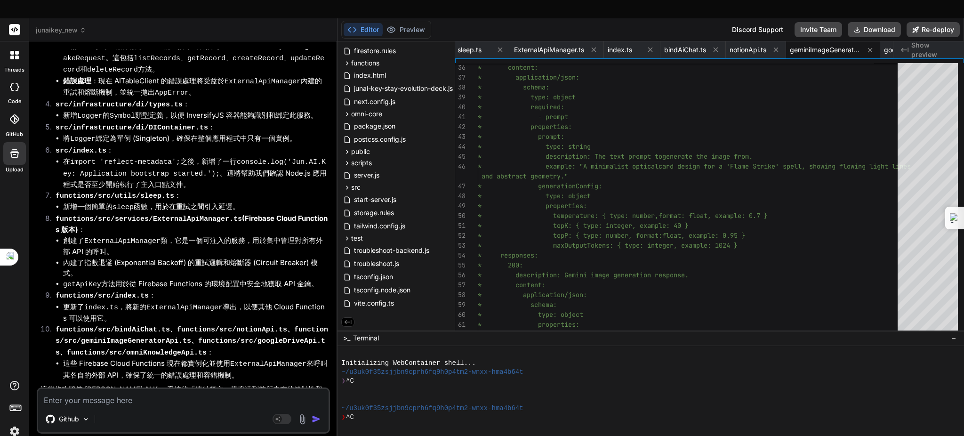
drag, startPoint x: 257, startPoint y: 379, endPoint x: 255, endPoint y: 384, distance: 5.1
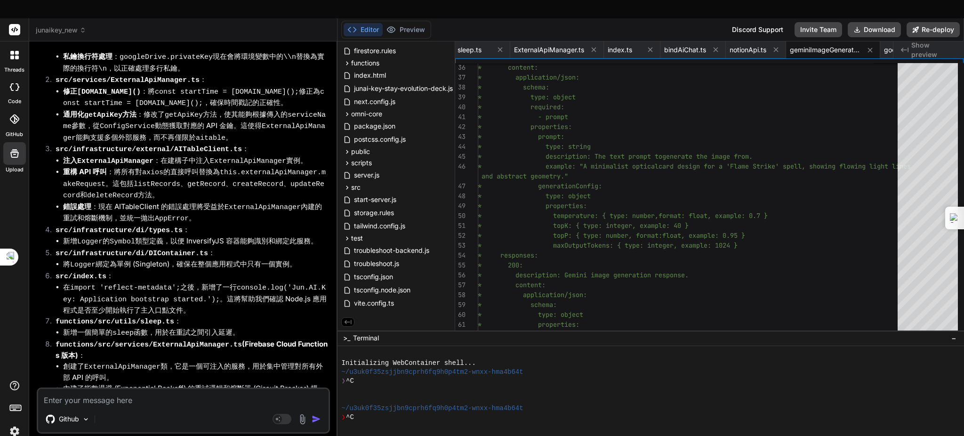
scroll to position [6921, 0]
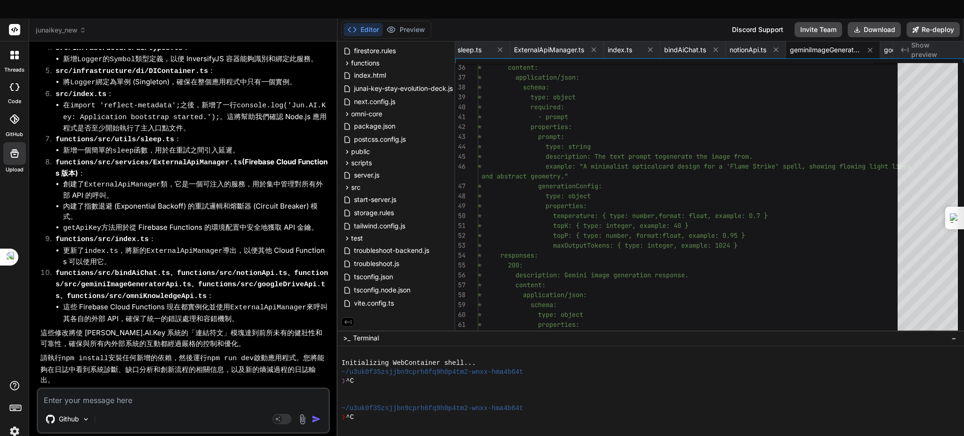
click at [230, 389] on textarea at bounding box center [183, 397] width 290 height 17
type textarea "x"
type textarea "ㄧ"
type textarea "x"
type textarea "ㄧㄡ"
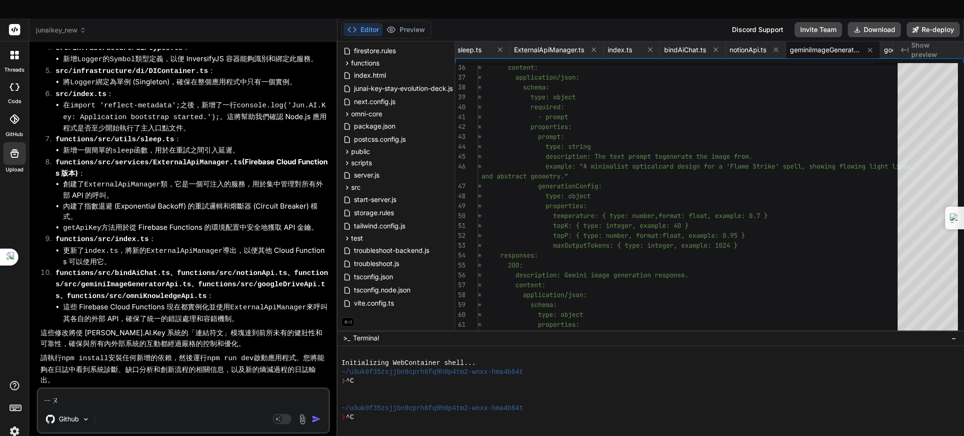
type textarea "x"
type textarea "由"
type textarea "x"
type textarea "由ㄋ"
type textarea "x"
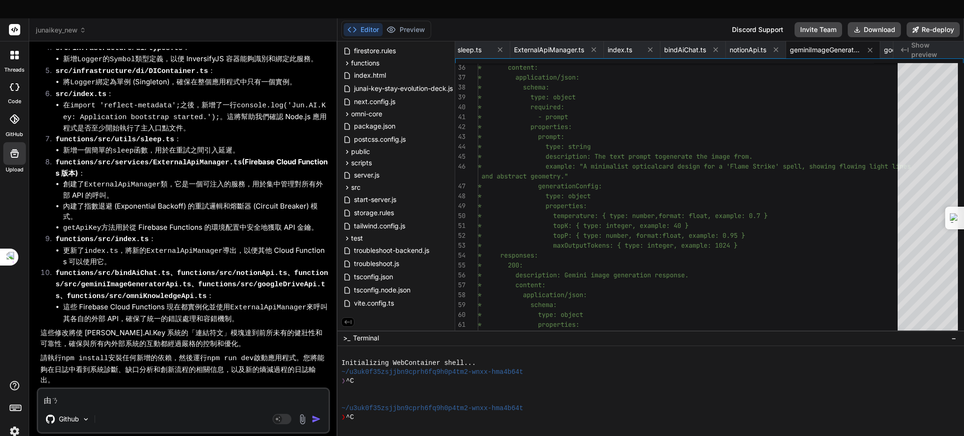
type textarea "由ㄋㄧ"
type textarea "x"
type textarea "由你ㄩ"
type textarea "x"
type textarea "由你ㄐㄩ"
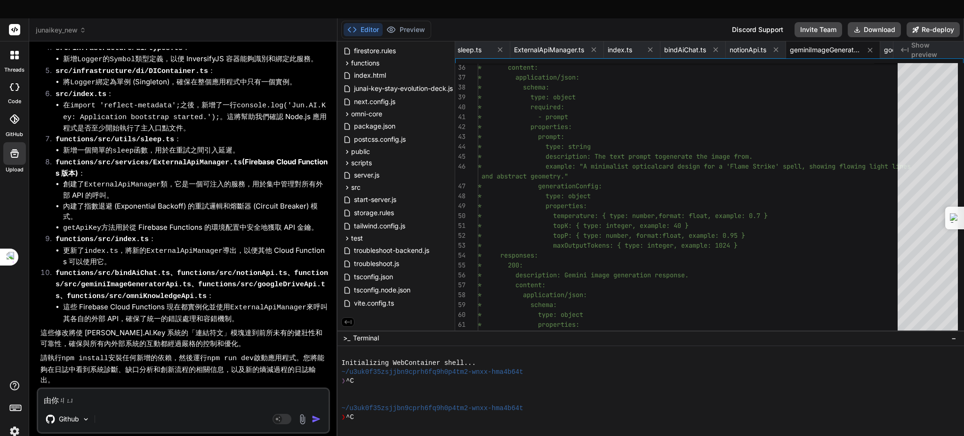
type textarea "x"
type textarea "由你ㄐㄩㄝ"
type textarea "x"
type textarea "由你ㄓㄩㄝˊ"
type textarea "x"
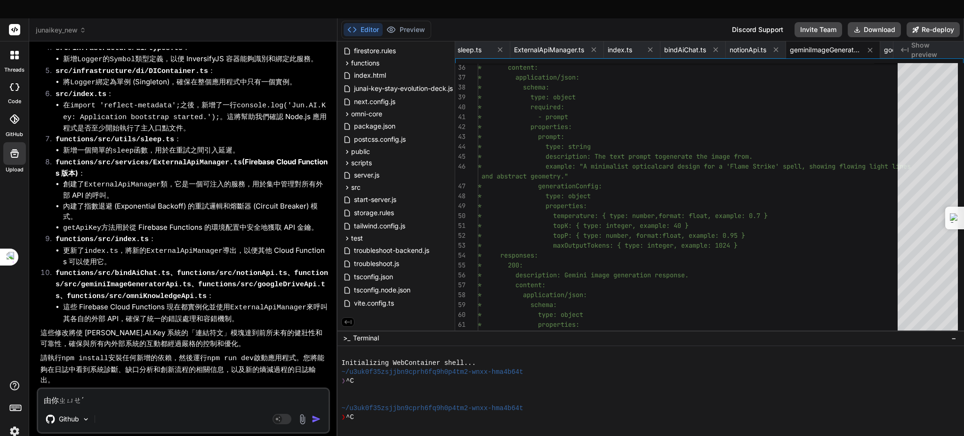
type textarea "由你ㄓㄩ"
type textarea "x"
type textarea "由你ㄉㄩ"
type textarea "x"
type textarea "由你ㄉㄧ"
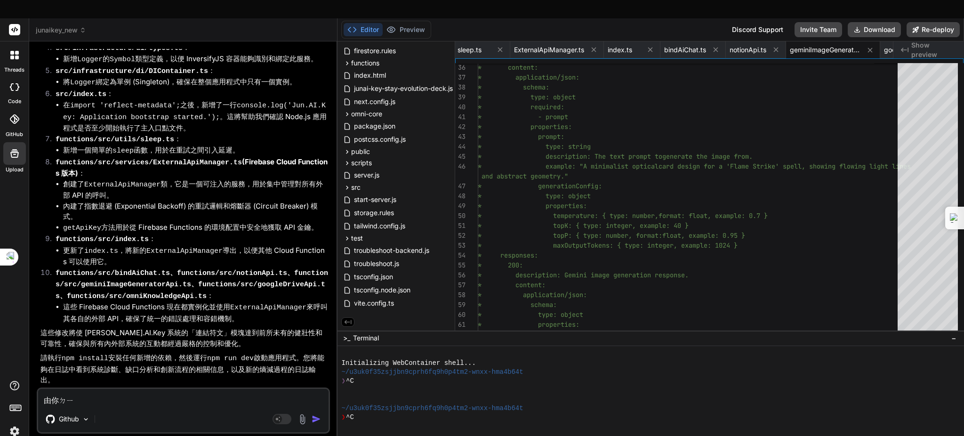
type textarea "x"
type textarea "由你?"
type textarea "x"
type textarea "由你?ㄓ"
type textarea "x"
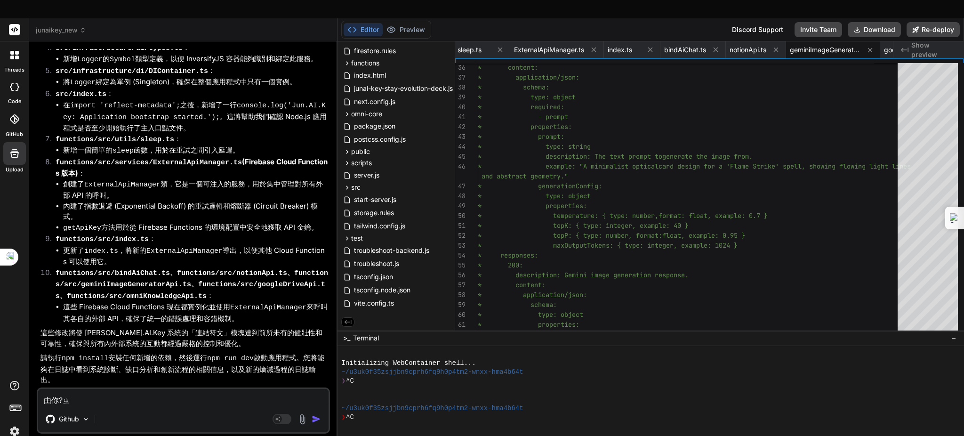
type textarea "由你?"
type textarea "x"
type textarea "由你?ㄐ"
type textarea "x"
type textarea "由你?ㄐㄩ"
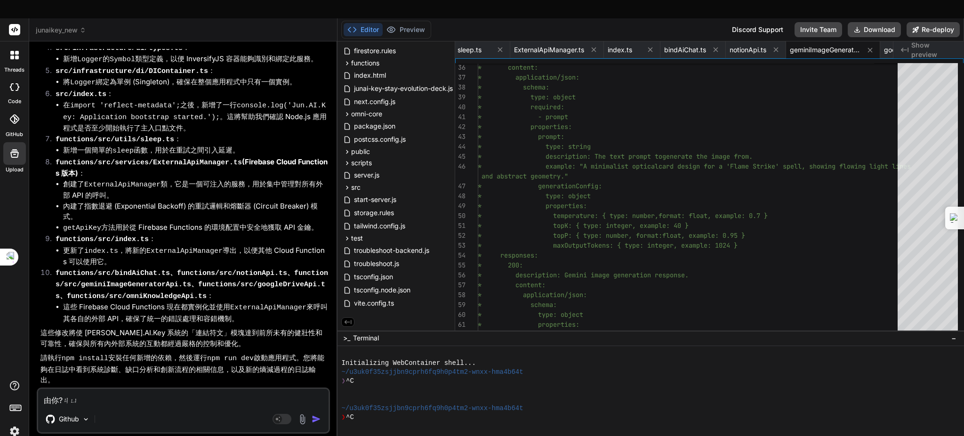
type textarea "x"
type textarea "由你?ㄐㄩㄝ"
type textarea "x"
type textarea "由你?絕"
type textarea "x"
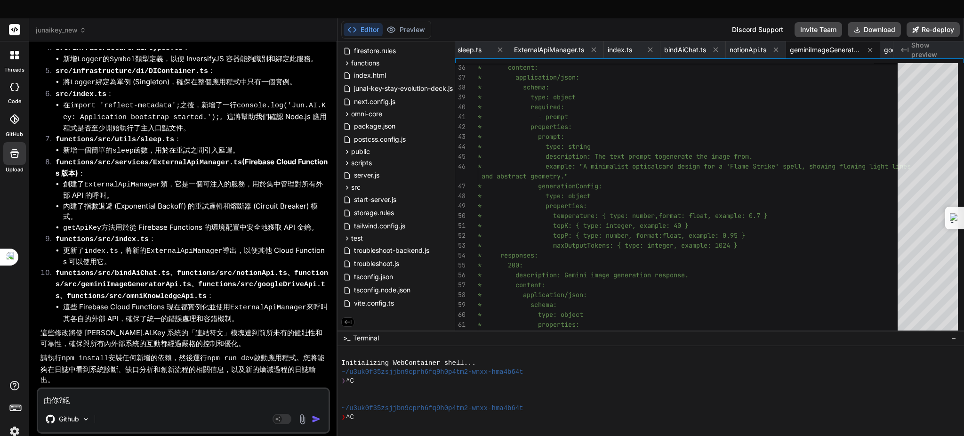
type textarea "由你?絕ㄧ"
type textarea "x"
type textarea "由你?絕ㄉㄧ"
type textarea "x"
type textarea "由你?絕ㄉㄧㄥ"
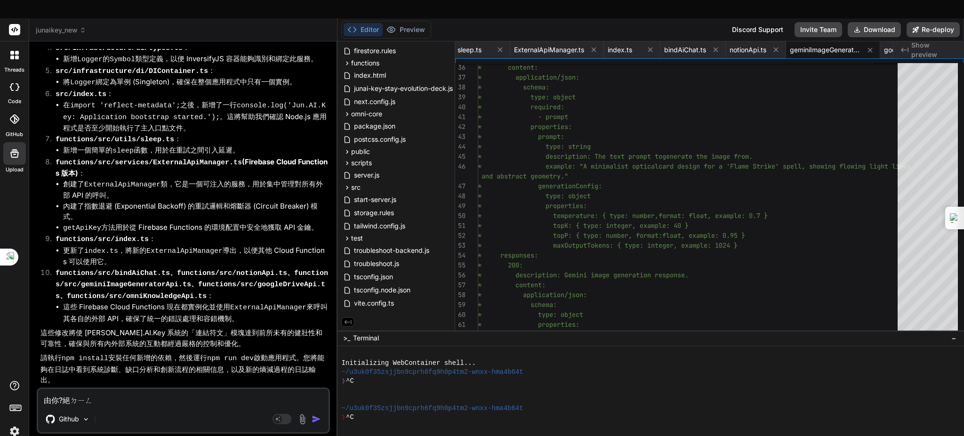
type textarea "x"
type textarea "由你?決定ㄧ"
type textarea "x"
type textarea "由你?決定ㄒㄧ"
type textarea "x"
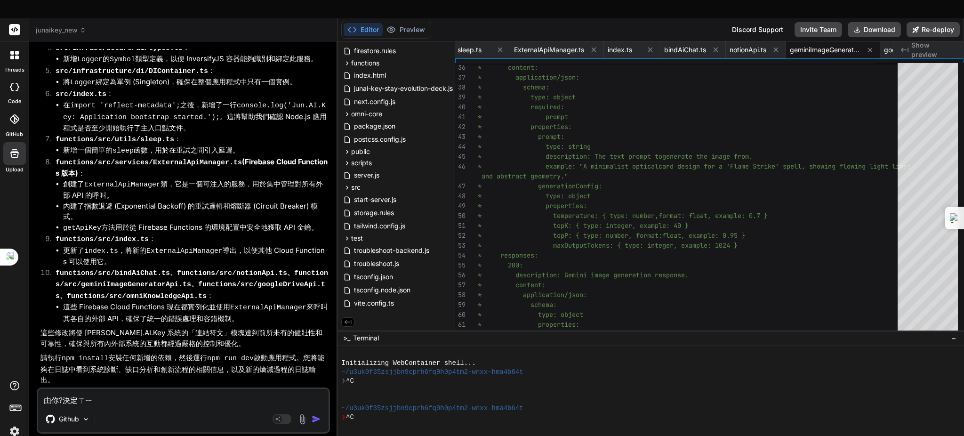
type textarea "由你?決定ㄒㄧㄚ"
type textarea "x"
type textarea "由你?決定下"
type textarea "x"
type textarea "由你?決定下ㄧ"
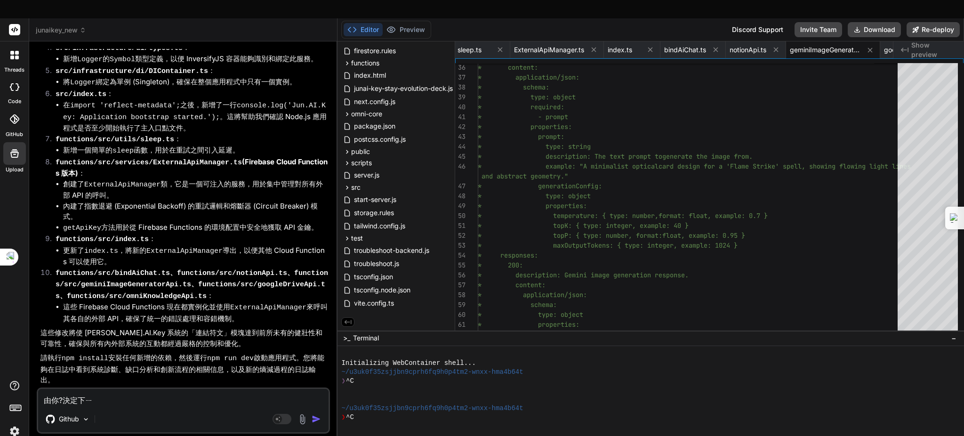
type textarea "x"
type textarea "由你?決定下一"
type textarea "x"
type textarea "由你?決定下一ㄅ"
type textarea "x"
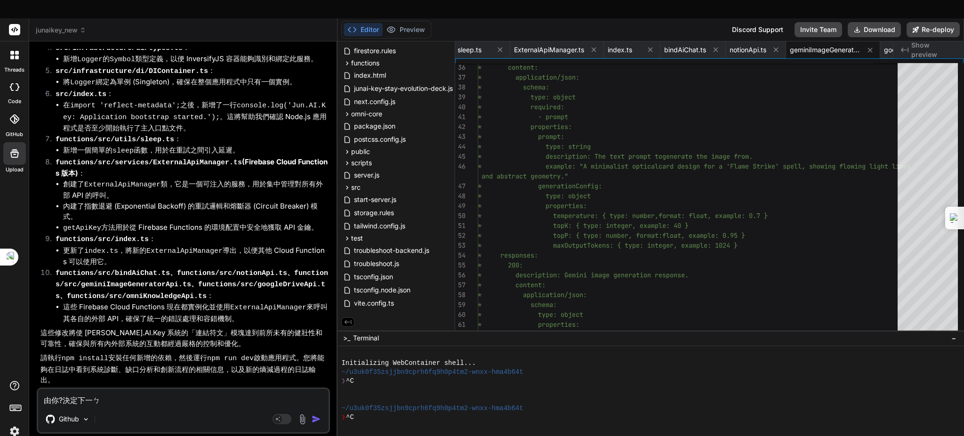
type textarea "由你?決定下一ㄅㄨ"
type textarea "x"
type textarea "由你?決定下一步"
type textarea "x"
type textarea "由你?決定下一"
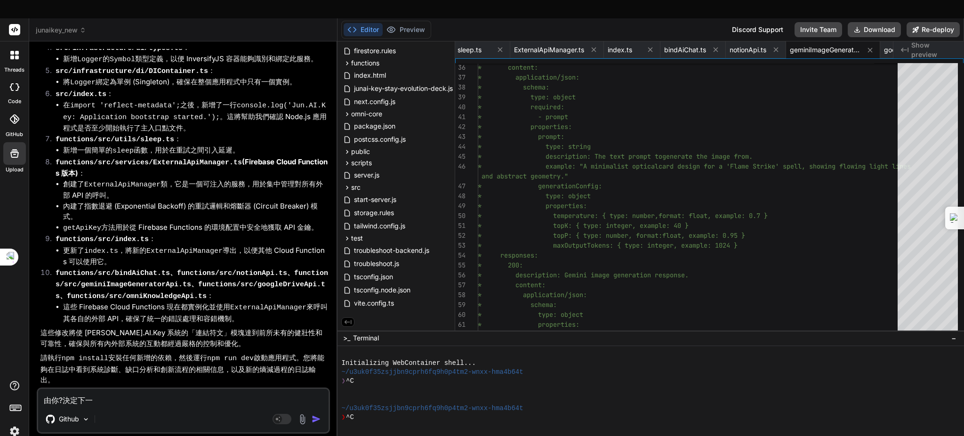
type textarea "x"
type textarea "由你?決定下"
type textarea "x"
type textarea "由你?決定"
type textarea "x"
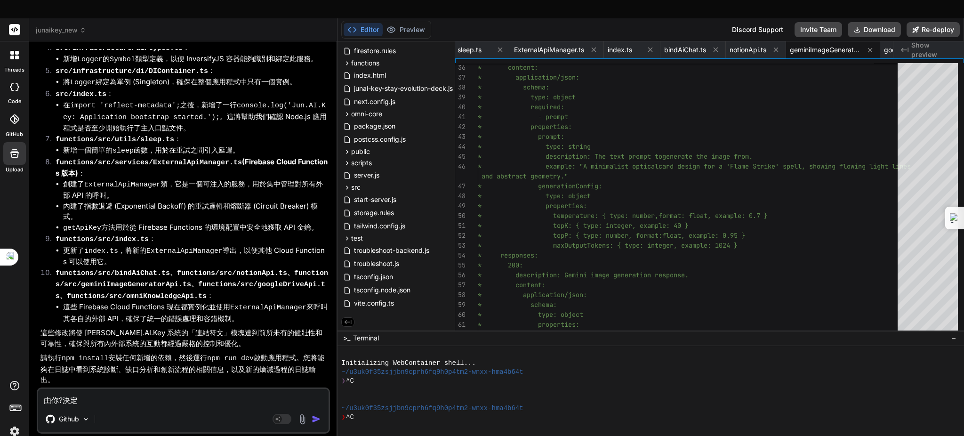
type textarea "由你?決"
type textarea "x"
type textarea "由你?"
click at [181, 389] on textarea "1" at bounding box center [183, 397] width 290 height 17
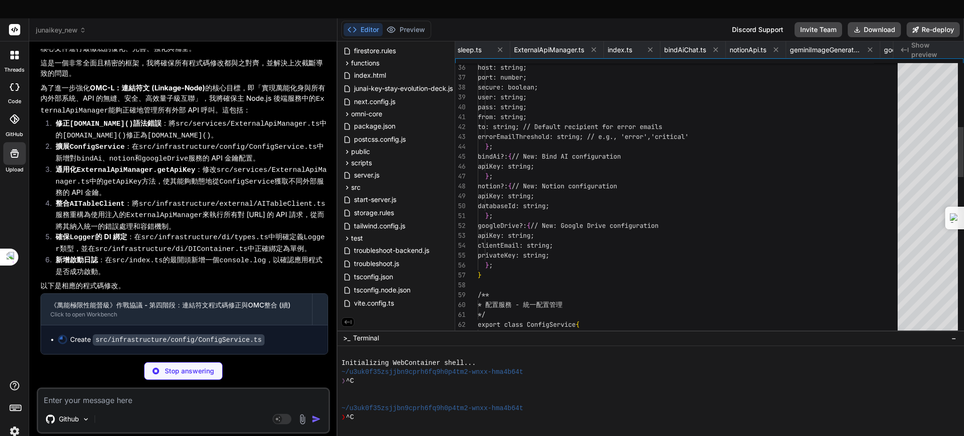
scroll to position [0, 0]
drag, startPoint x: 226, startPoint y: 229, endPoint x: 196, endPoint y: 217, distance: 32.8
click at [196, 233] on code "src/infrastructure/di/types.ts" at bounding box center [204, 237] width 127 height 8
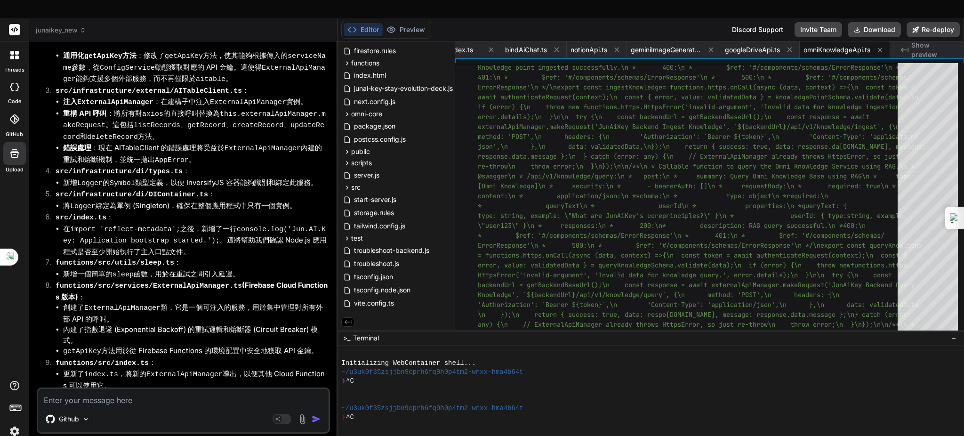
scroll to position [8139, 0]
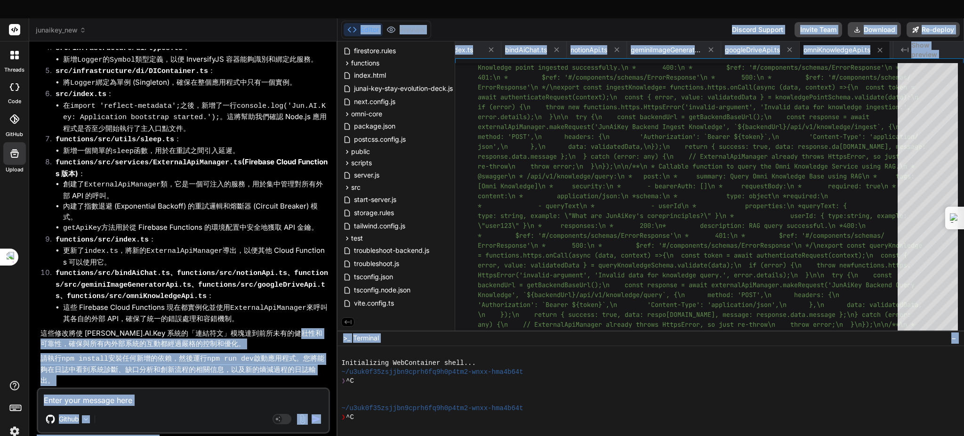
drag, startPoint x: 334, startPoint y: 320, endPoint x: 353, endPoint y: 332, distance: 22.5
click at [353, 332] on div "junaikey_new Created with Pixso. Bind AI Web Search Created with Pixso. Code Ge…" at bounding box center [496, 236] width 935 height 436
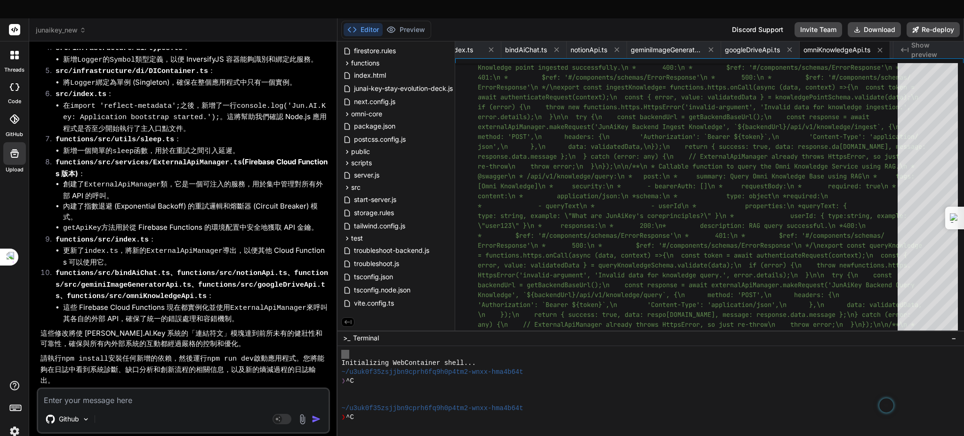
drag, startPoint x: 348, startPoint y: 331, endPoint x: 268, endPoint y: 301, distance: 85.7
click at [279, 308] on div "junaikey_new Created with Pixso. Bind AI Web Search Created with Pixso. Code Ge…" at bounding box center [496, 236] width 935 height 436
drag, startPoint x: 231, startPoint y: 302, endPoint x: 196, endPoint y: 277, distance: 42.5
drag, startPoint x: 167, startPoint y: 282, endPoint x: 162, endPoint y: 284, distance: 5.3
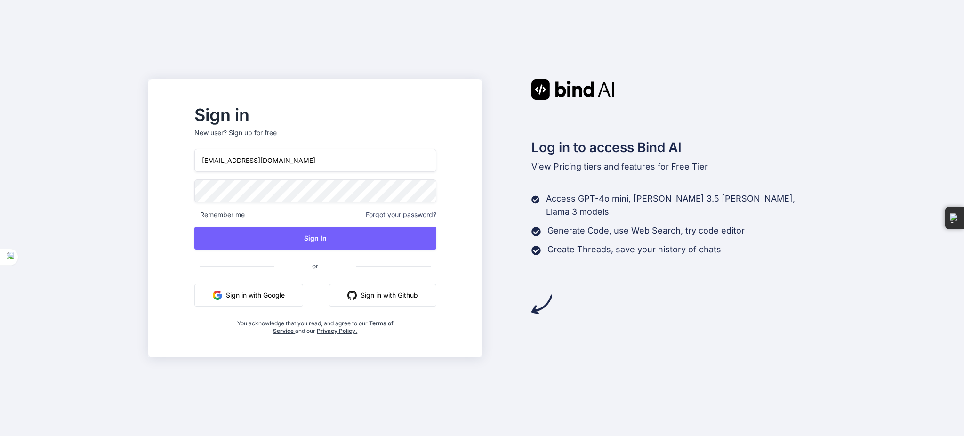
drag, startPoint x: 310, startPoint y: 161, endPoint x: 173, endPoint y: 134, distance: 139.2
click at [173, 134] on div "Sign in New user? Sign up for free felixlvh@gmail.com Remember me Forgot your p…" at bounding box center [482, 218] width 964 height 436
drag, startPoint x: 401, startPoint y: 260, endPoint x: 323, endPoint y: 162, distance: 125.0
click at [318, 159] on input "felixlvh@gmail.com" at bounding box center [315, 160] width 242 height 23
drag, startPoint x: 328, startPoint y: 165, endPoint x: 153, endPoint y: 162, distance: 174.6
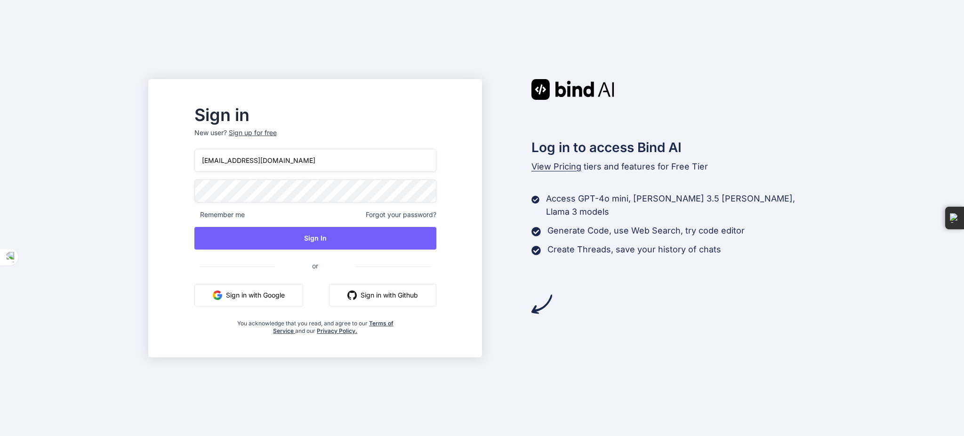
click at [153, 162] on div "Sign in New user? Sign up for free felixlvh@gmail.com Remember me Forgot your p…" at bounding box center [482, 218] width 964 height 436
type input "Dingjunhong1028@gmail.com"
click at [110, 173] on div "Sign in New user? Sign up for free Dingjunhong1028@gmail.com Remember me Forgot…" at bounding box center [482, 218] width 964 height 436
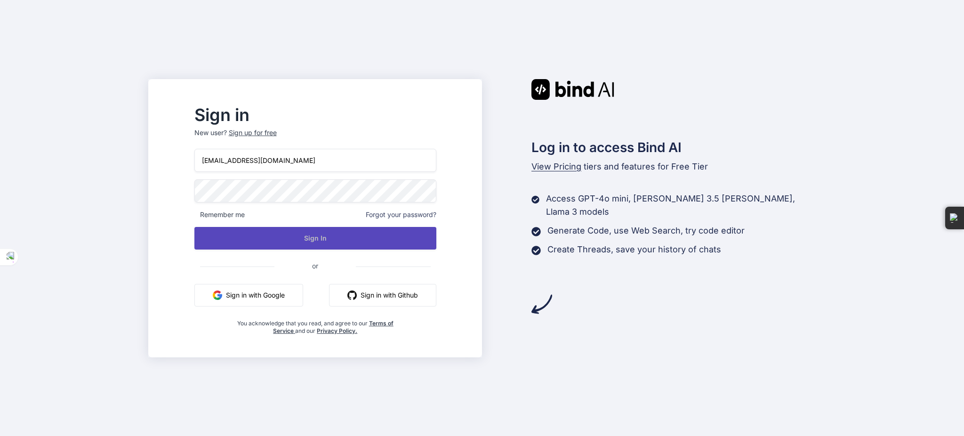
click at [238, 240] on button "Sign In" at bounding box center [315, 238] width 242 height 23
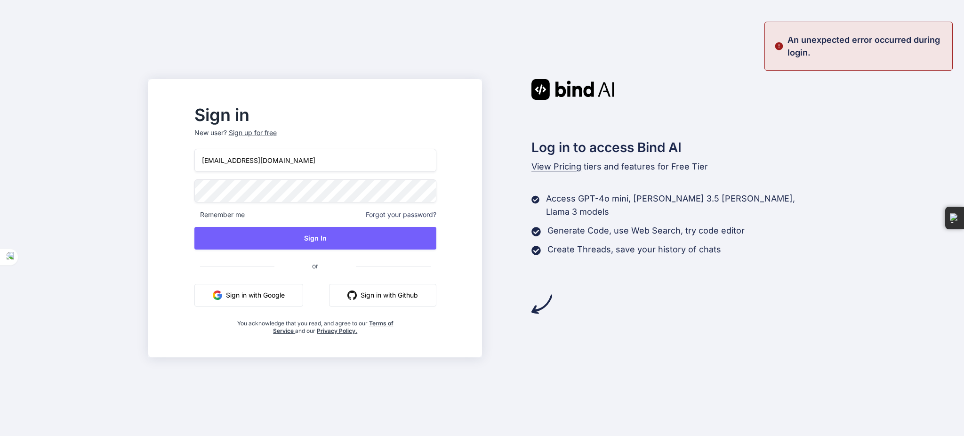
drag, startPoint x: 277, startPoint y: 292, endPoint x: 285, endPoint y: 273, distance: 20.7
click at [278, 292] on button "Sign in with Google" at bounding box center [248, 295] width 109 height 23
